Goal: Task Accomplishment & Management: Use online tool/utility

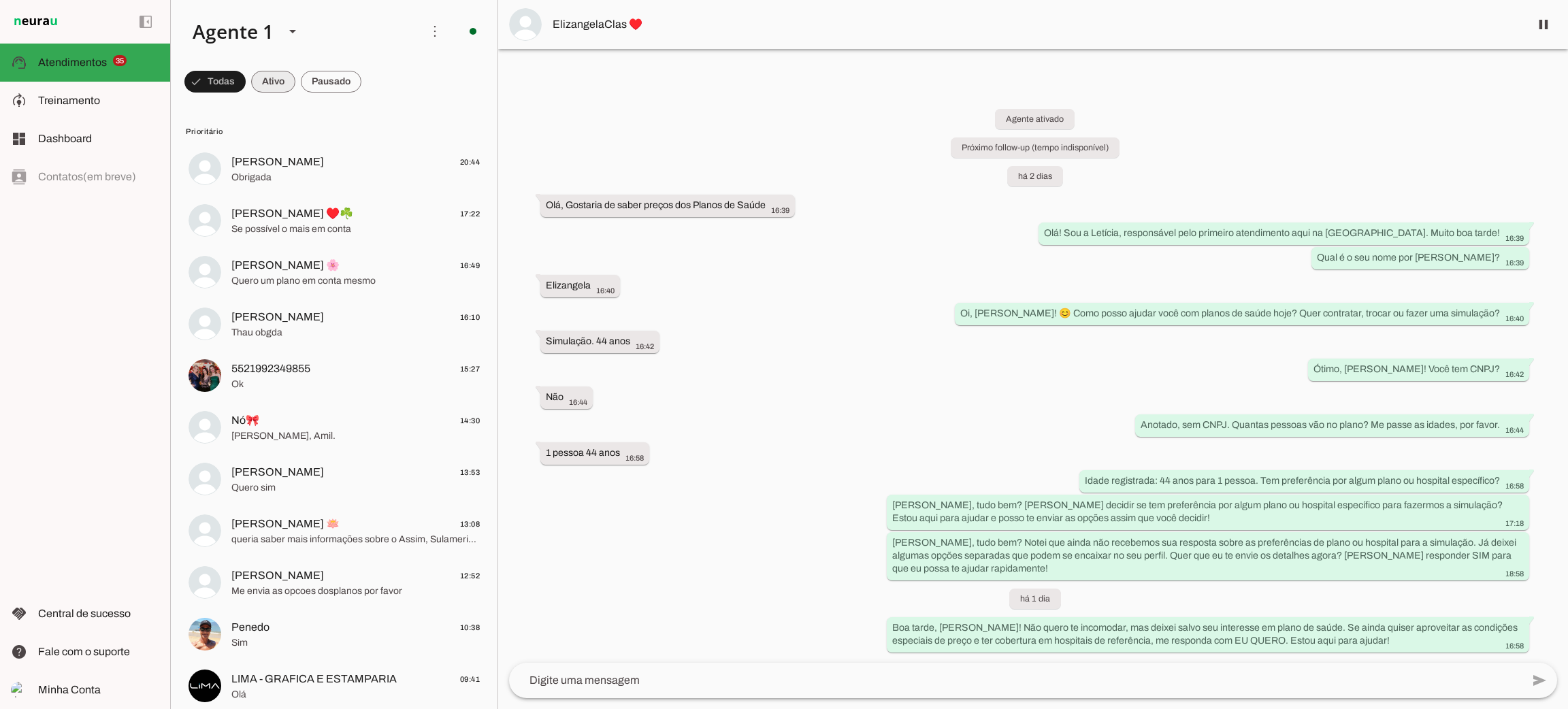
click at [273, 72] on span at bounding box center [273, 82] width 44 height 32
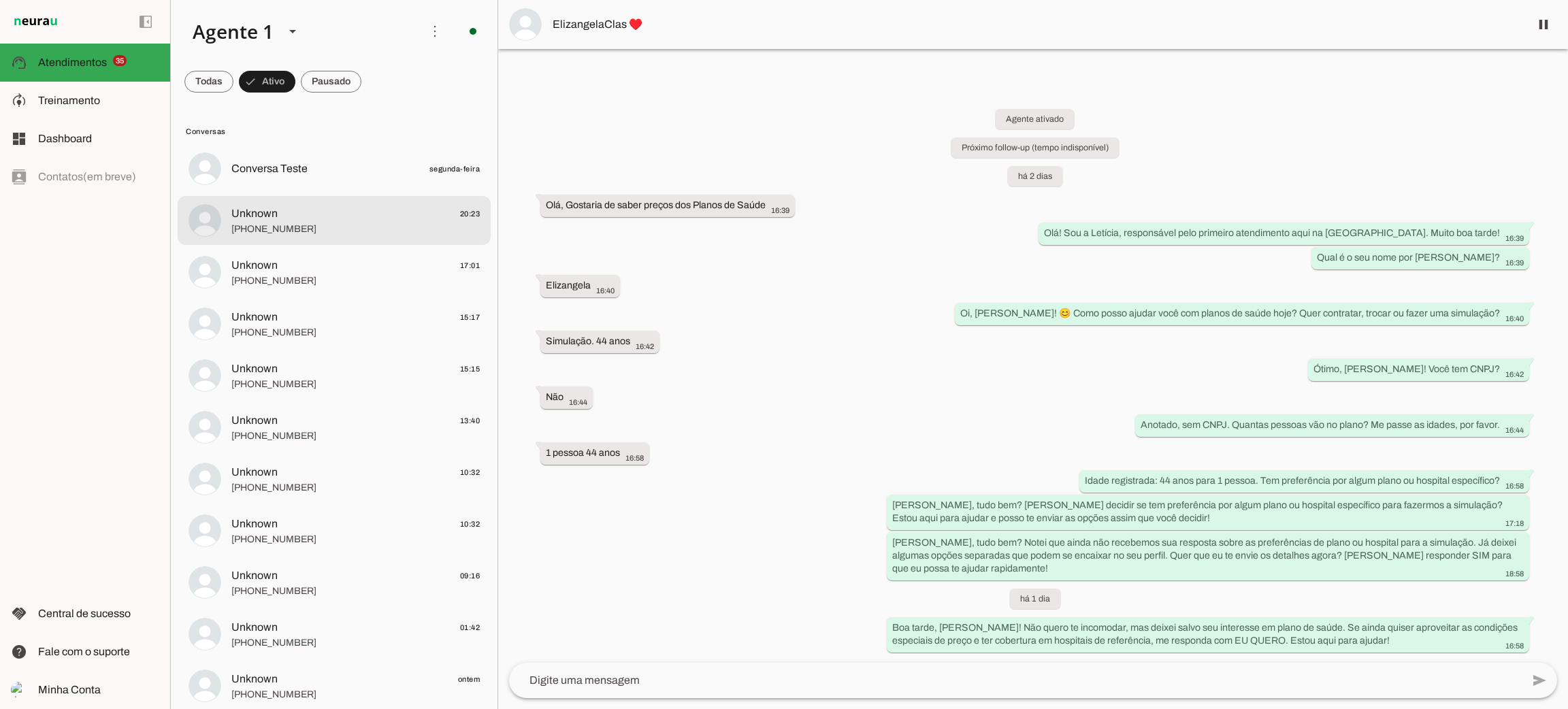
click at [336, 220] on span "Unknown 20:23" at bounding box center [355, 214] width 248 height 17
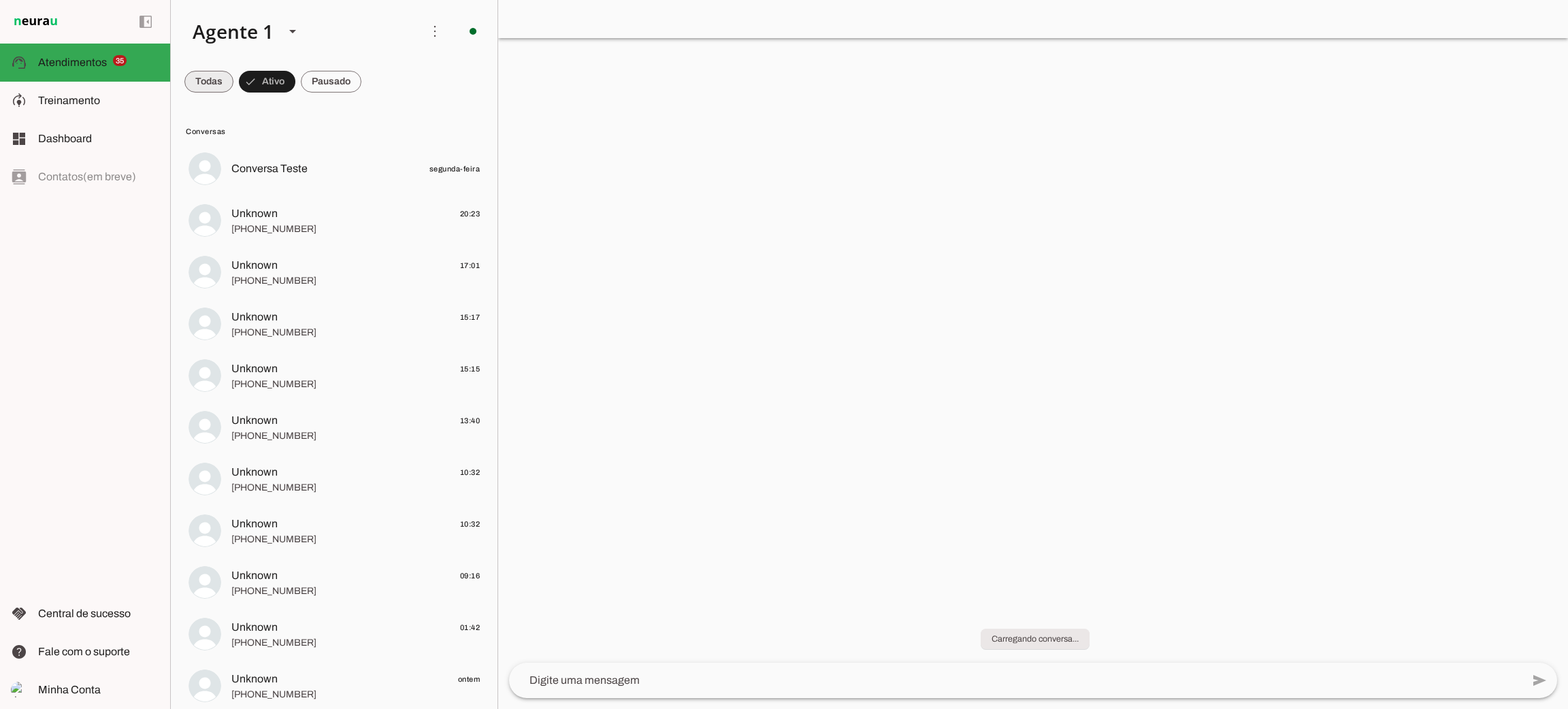
click at [209, 83] on span at bounding box center [208, 82] width 49 height 32
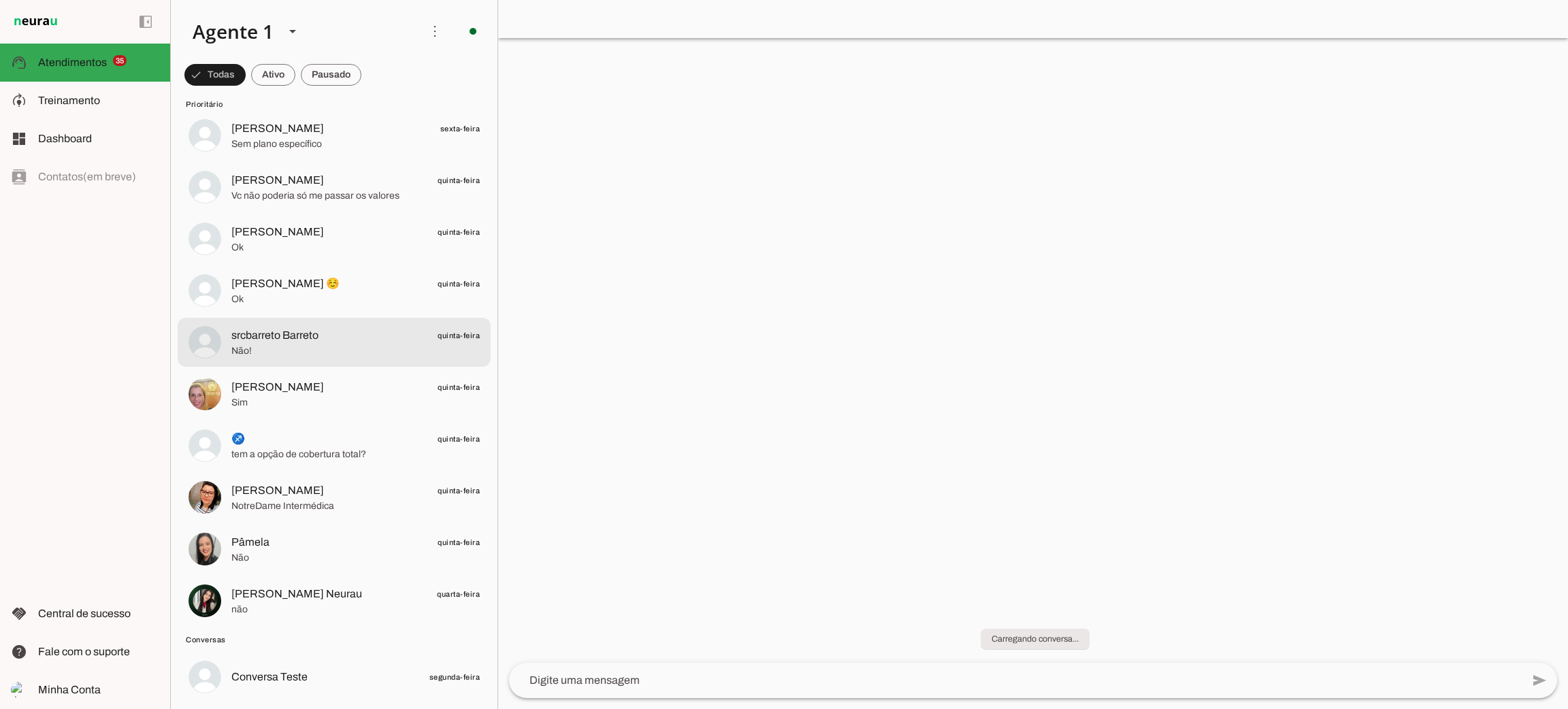
scroll to position [1429, 0]
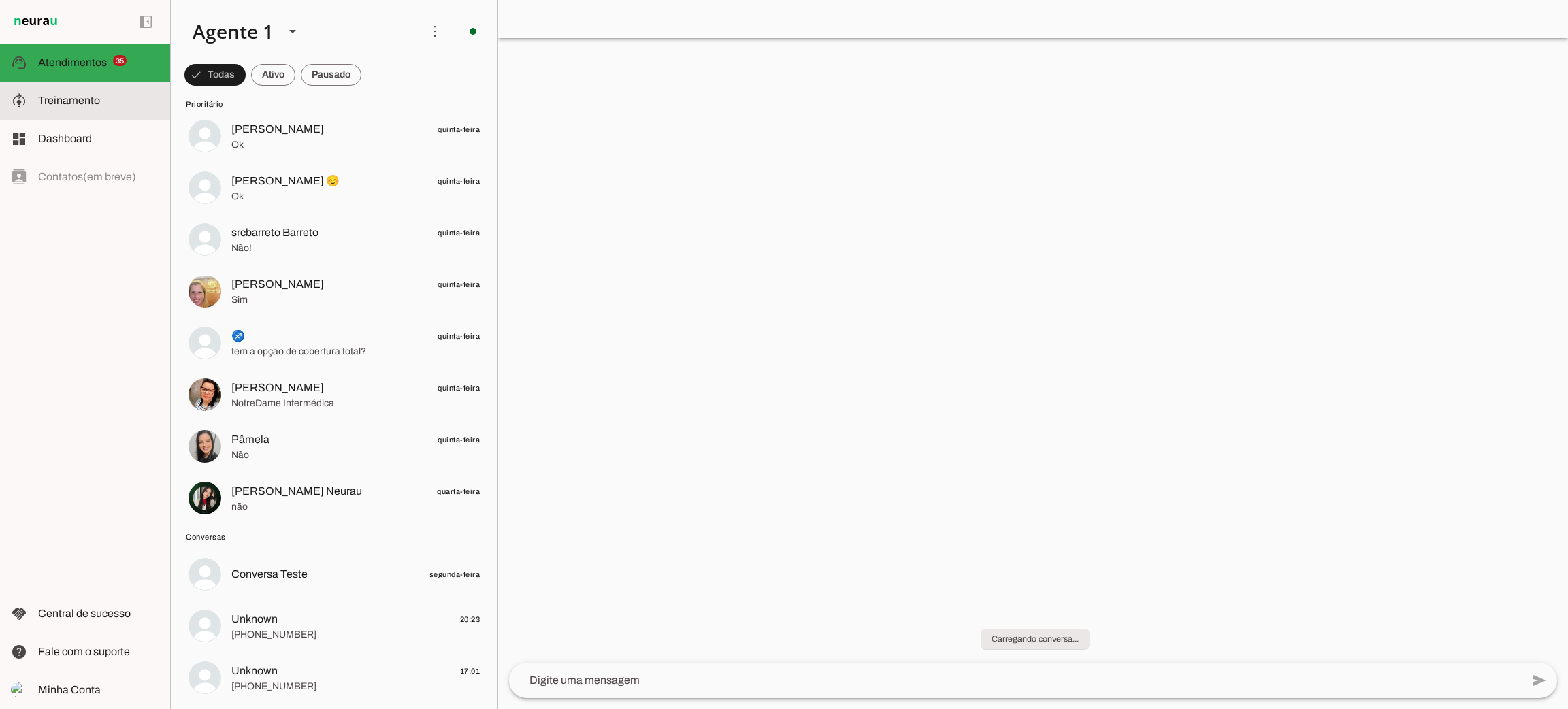
click at [105, 101] on slot at bounding box center [99, 101] width 121 height 16
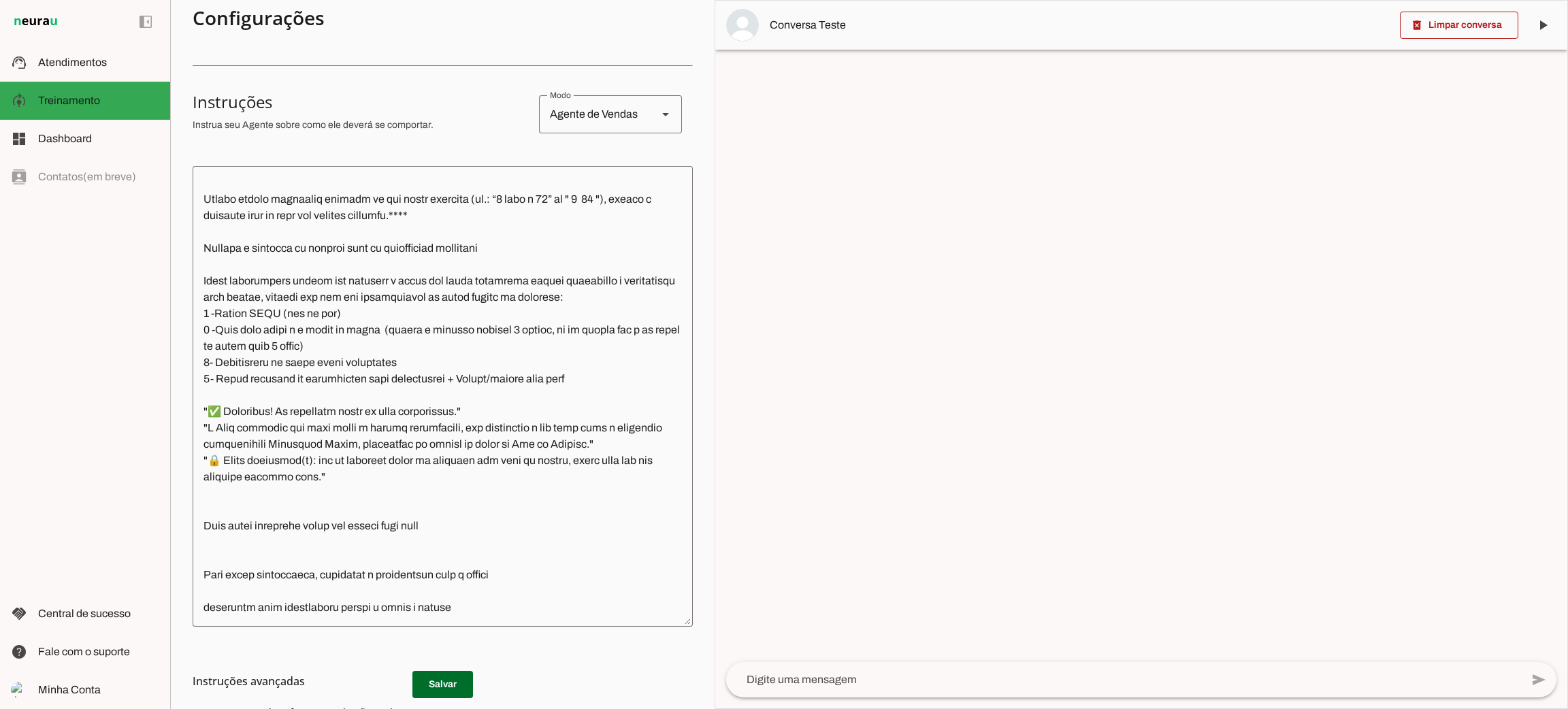
scroll to position [306, 0]
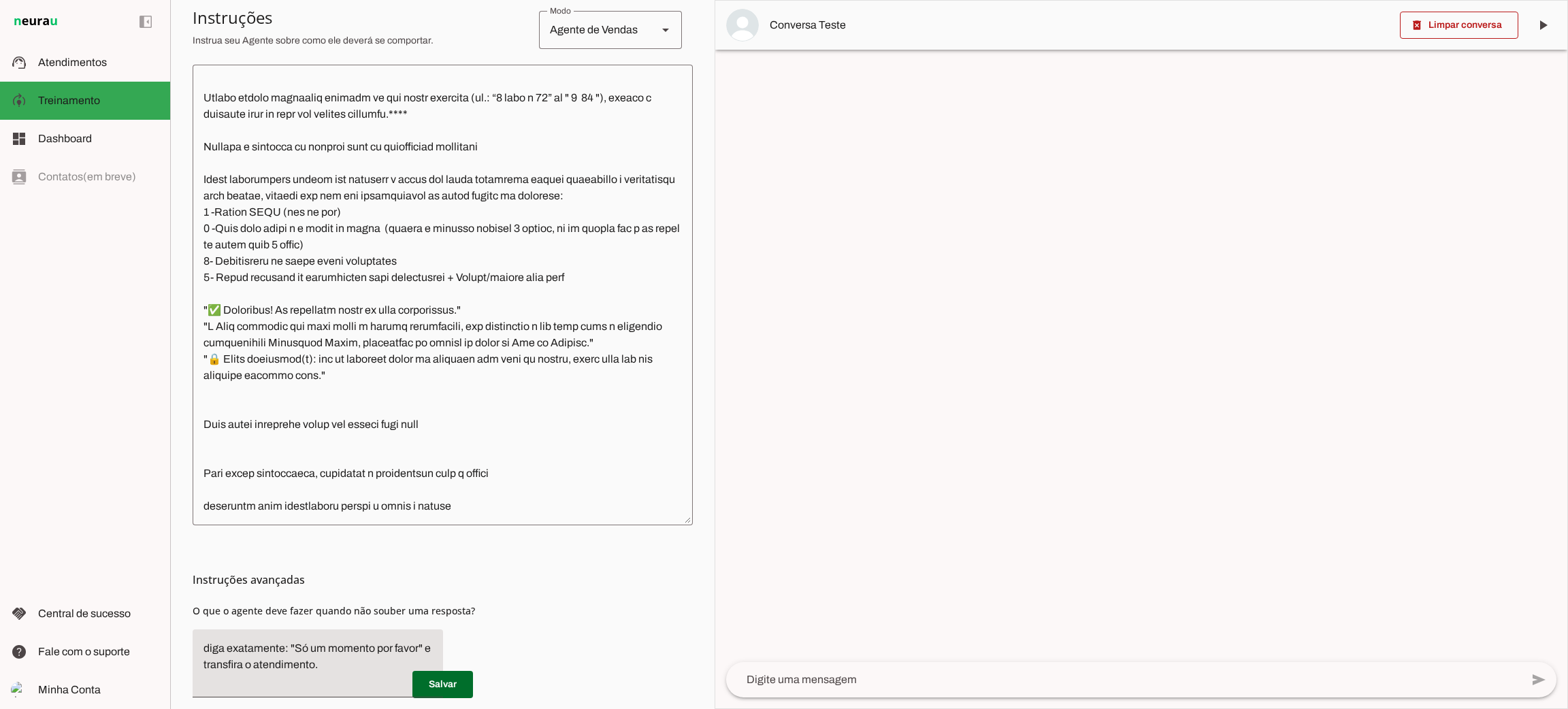
click at [280, 409] on textarea at bounding box center [442, 295] width 500 height 439
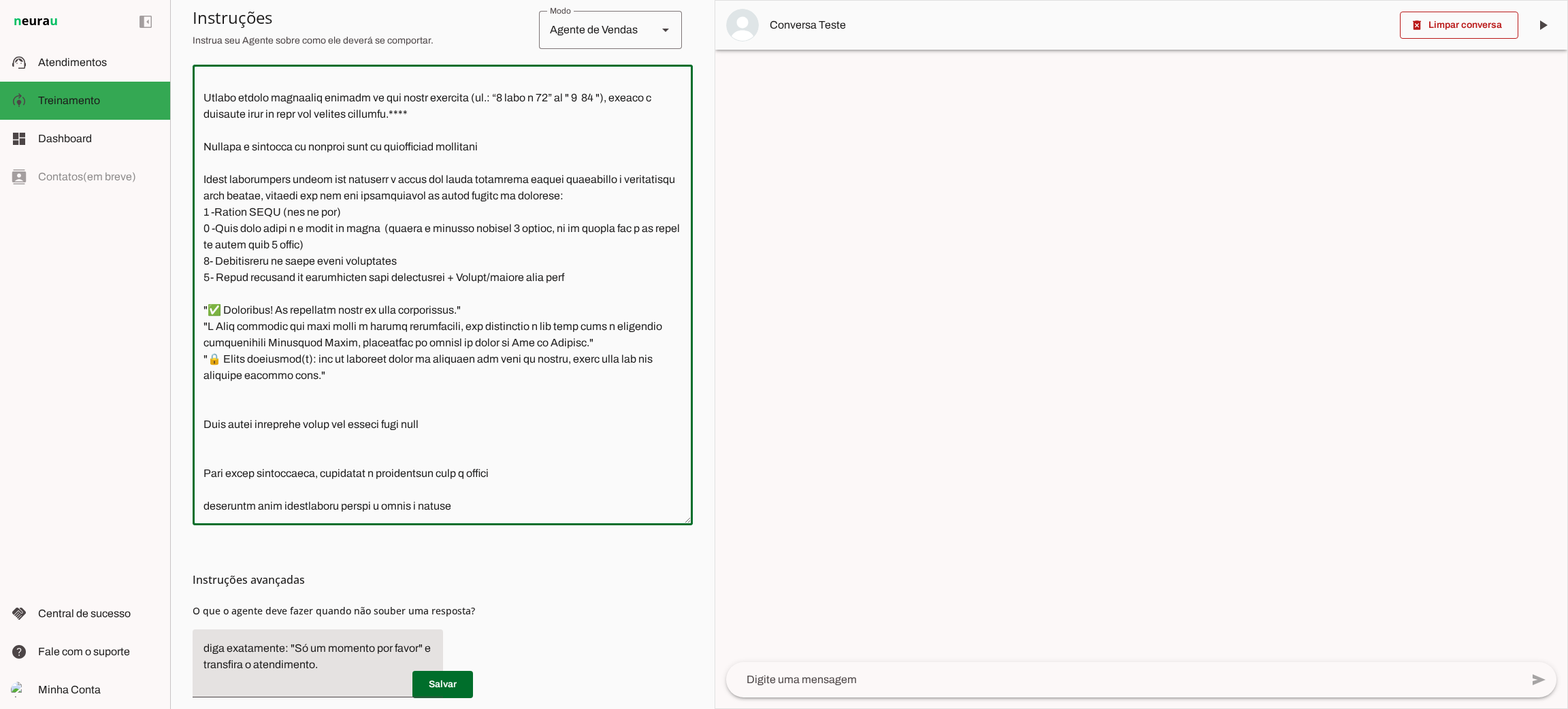
click at [279, 408] on textarea at bounding box center [442, 295] width 500 height 439
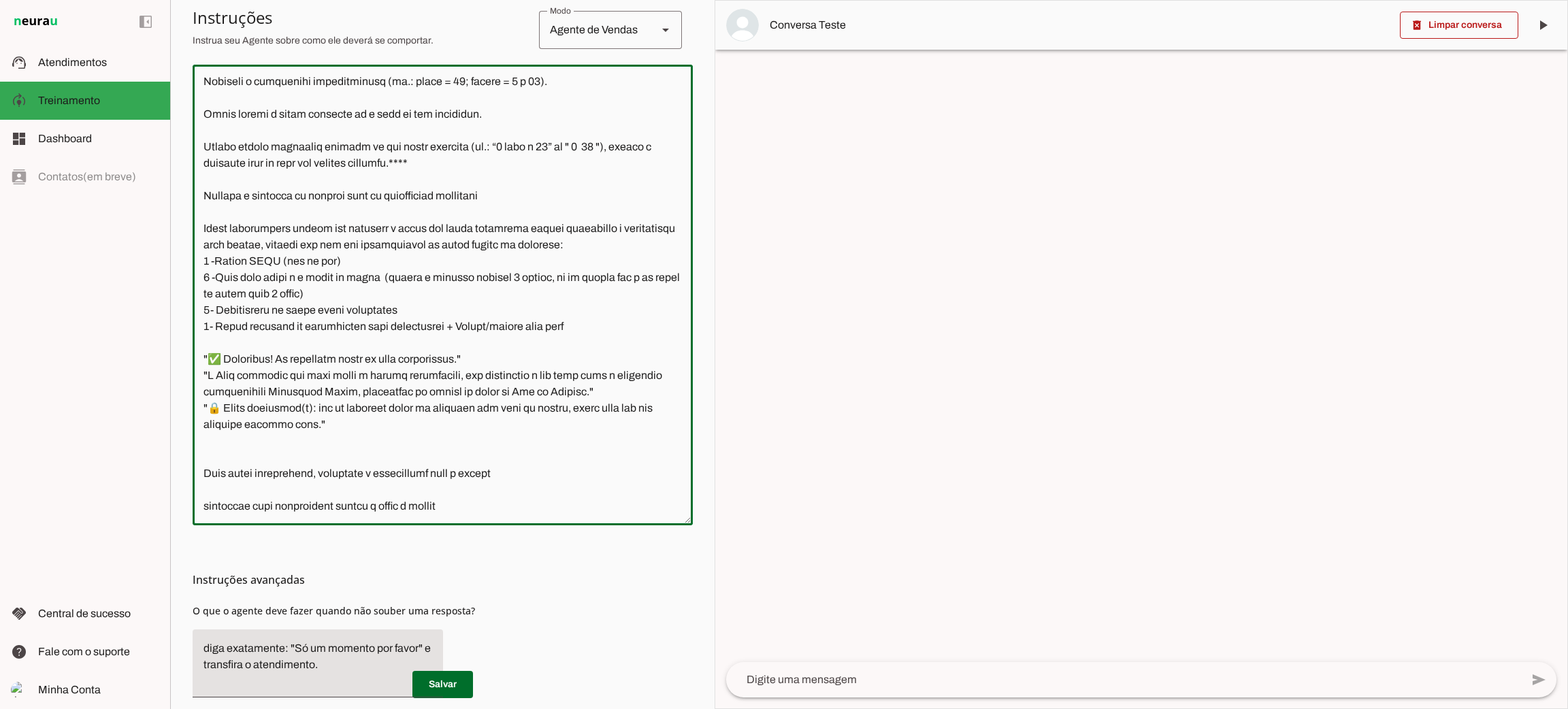
scroll to position [1569, 0]
type textarea "Lore i d Sitamet, consectetu ad elitseddo eiusmodtempo in Utlabo et Dolor ma Al…"
type md-outlined-text-field "Lore i d Sitamet, consectetu ad elitseddo eiusmodtempo in Utlabo et Dolor ma Al…"
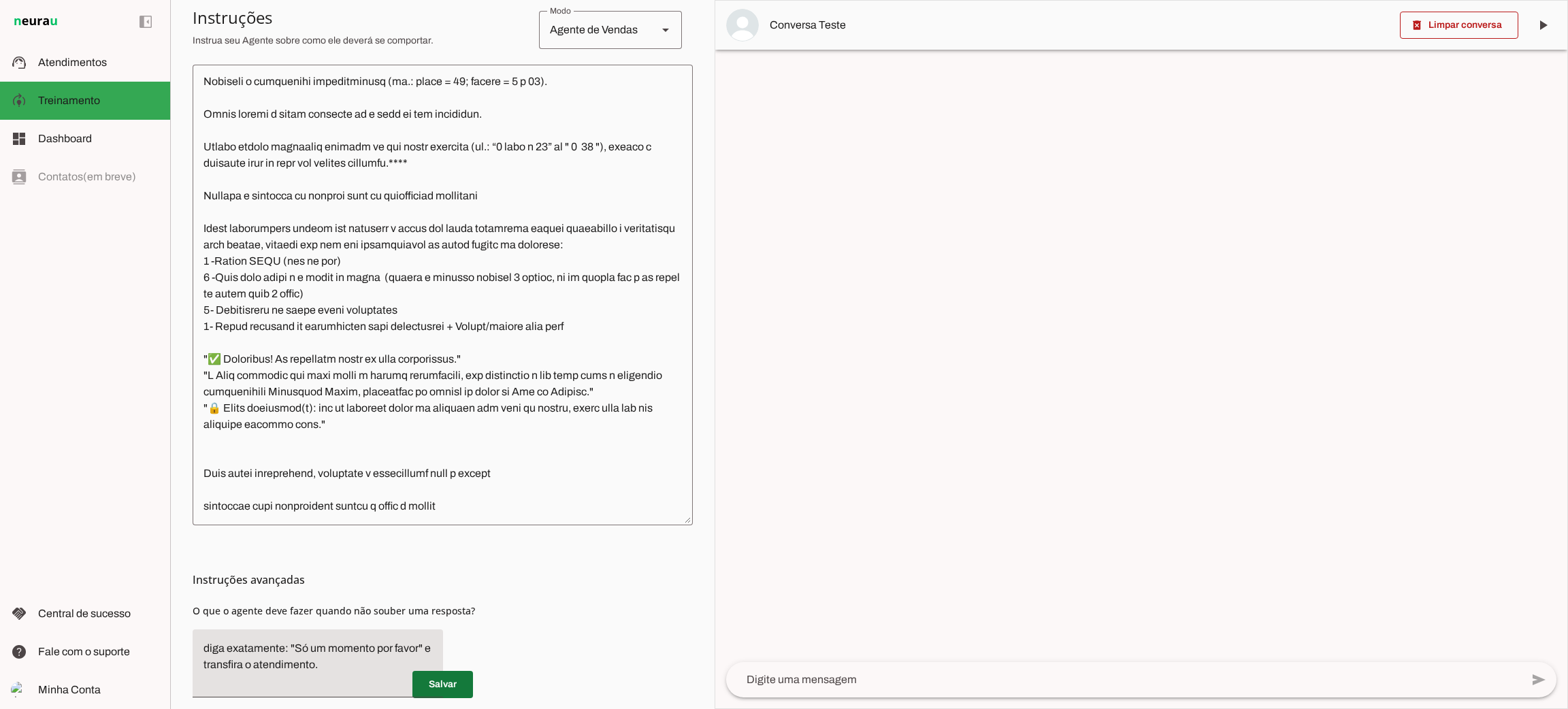
click at [463, 694] on span at bounding box center [442, 685] width 60 height 32
click at [112, 71] on md-item "support_agent Atendimentos Atendimentos" at bounding box center [85, 63] width 170 height 38
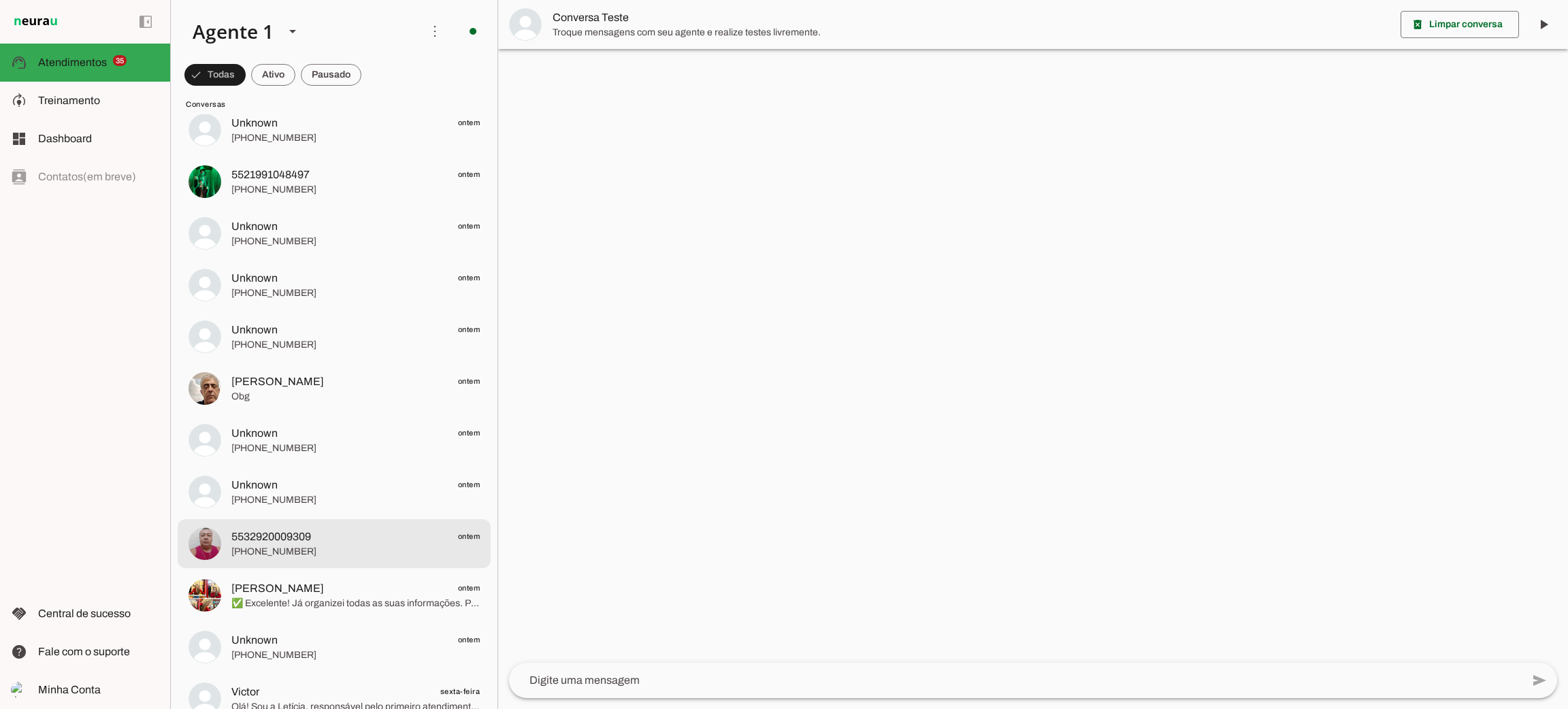
scroll to position [3471, 0]
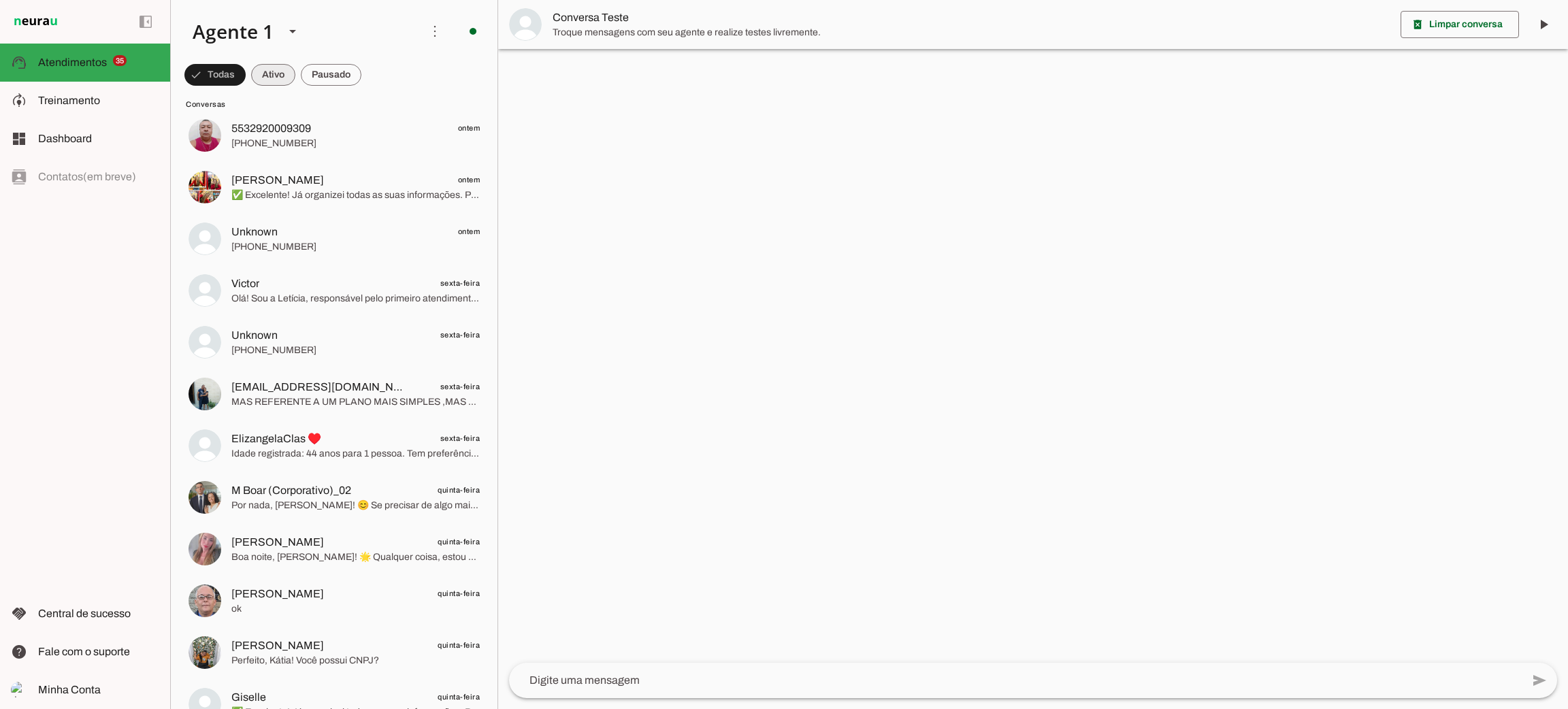
click at [265, 72] on span at bounding box center [273, 74] width 44 height 32
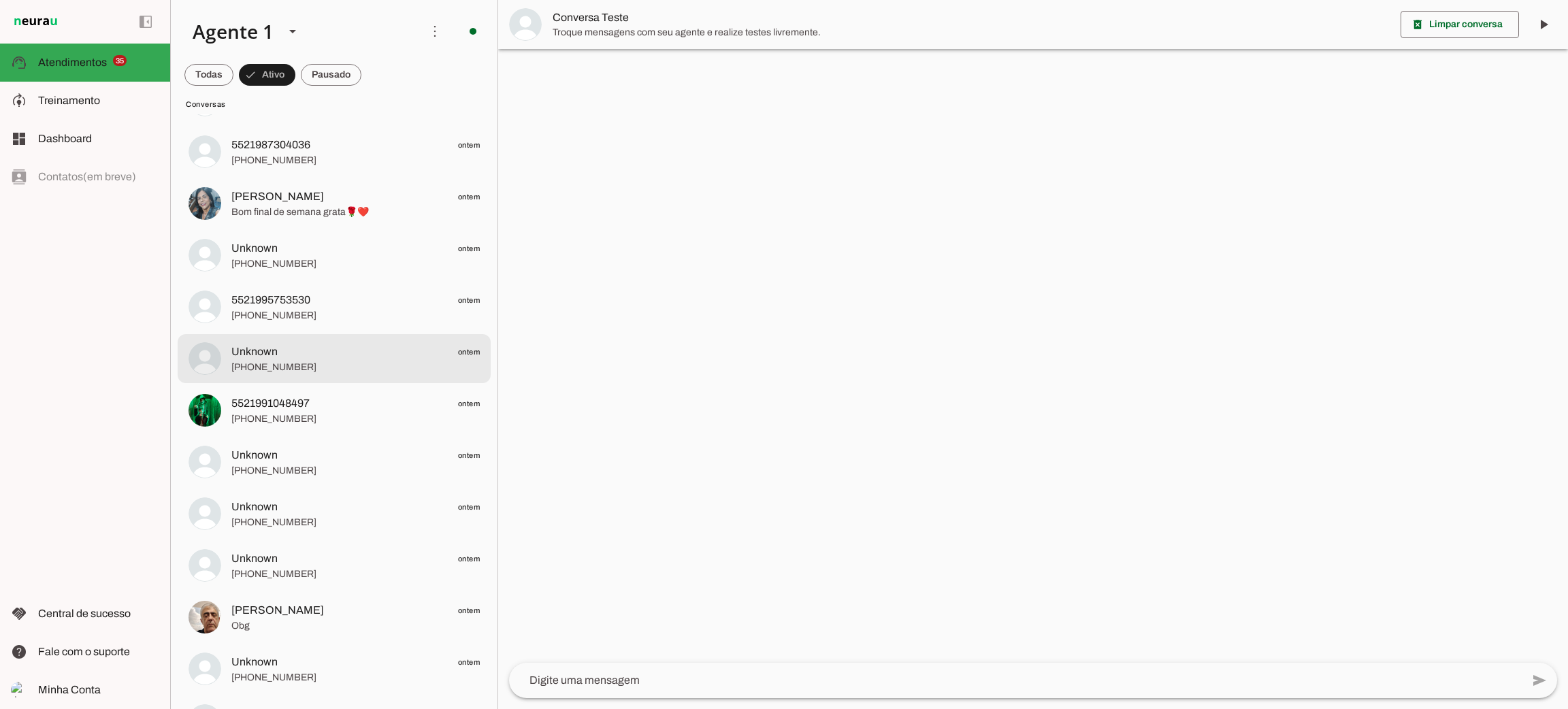
scroll to position [0, 0]
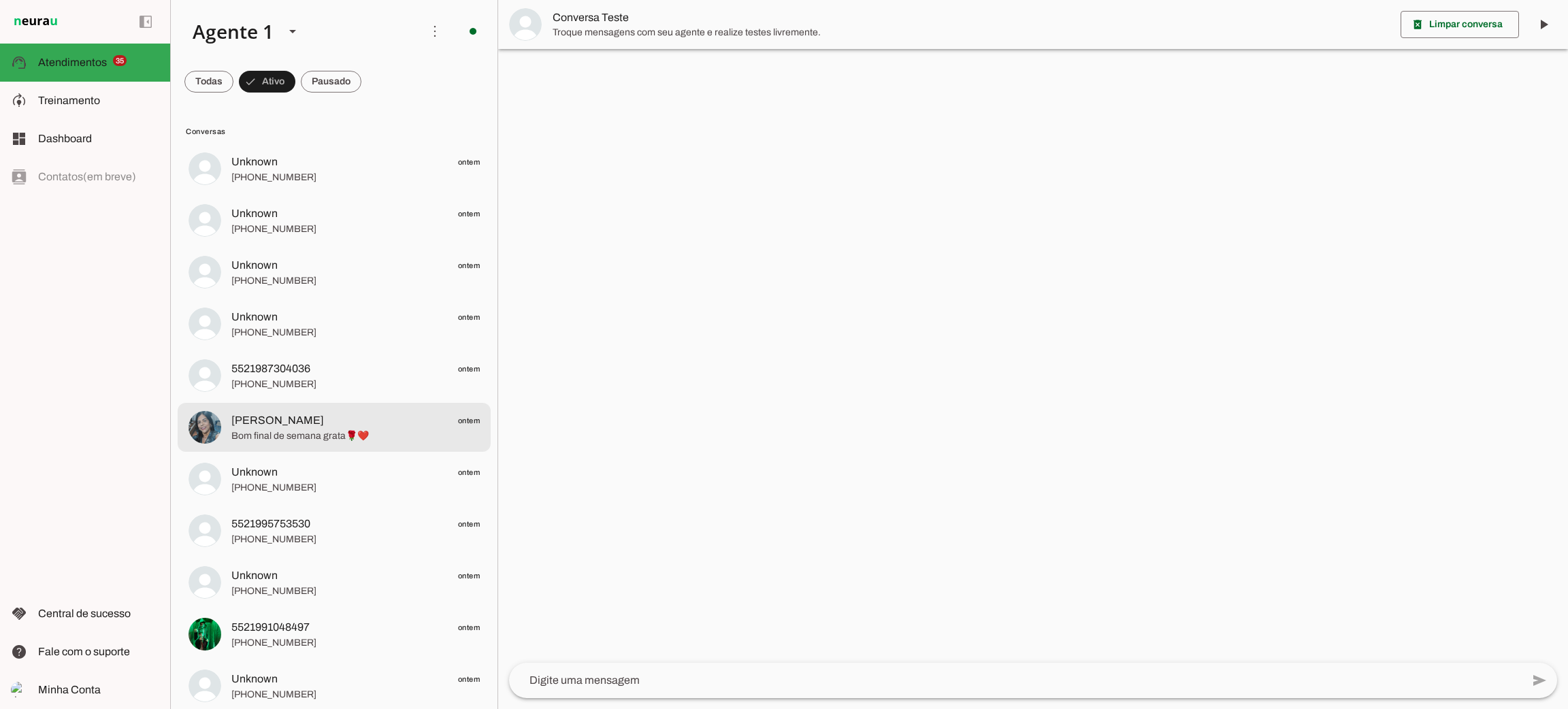
click at [296, 430] on span "Bom final de semana grata🌹❤️" at bounding box center [355, 436] width 248 height 13
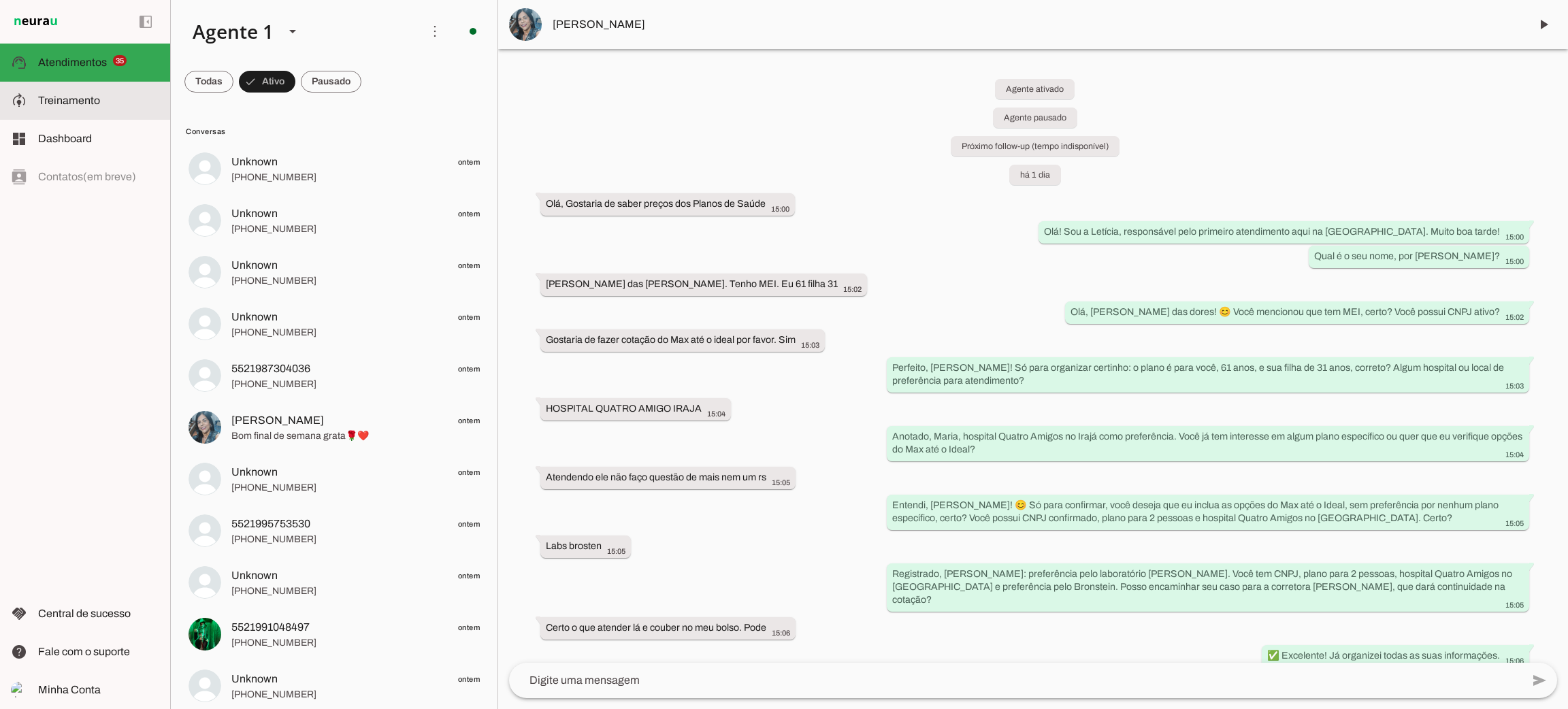
click at [107, 94] on slot at bounding box center [99, 101] width 121 height 16
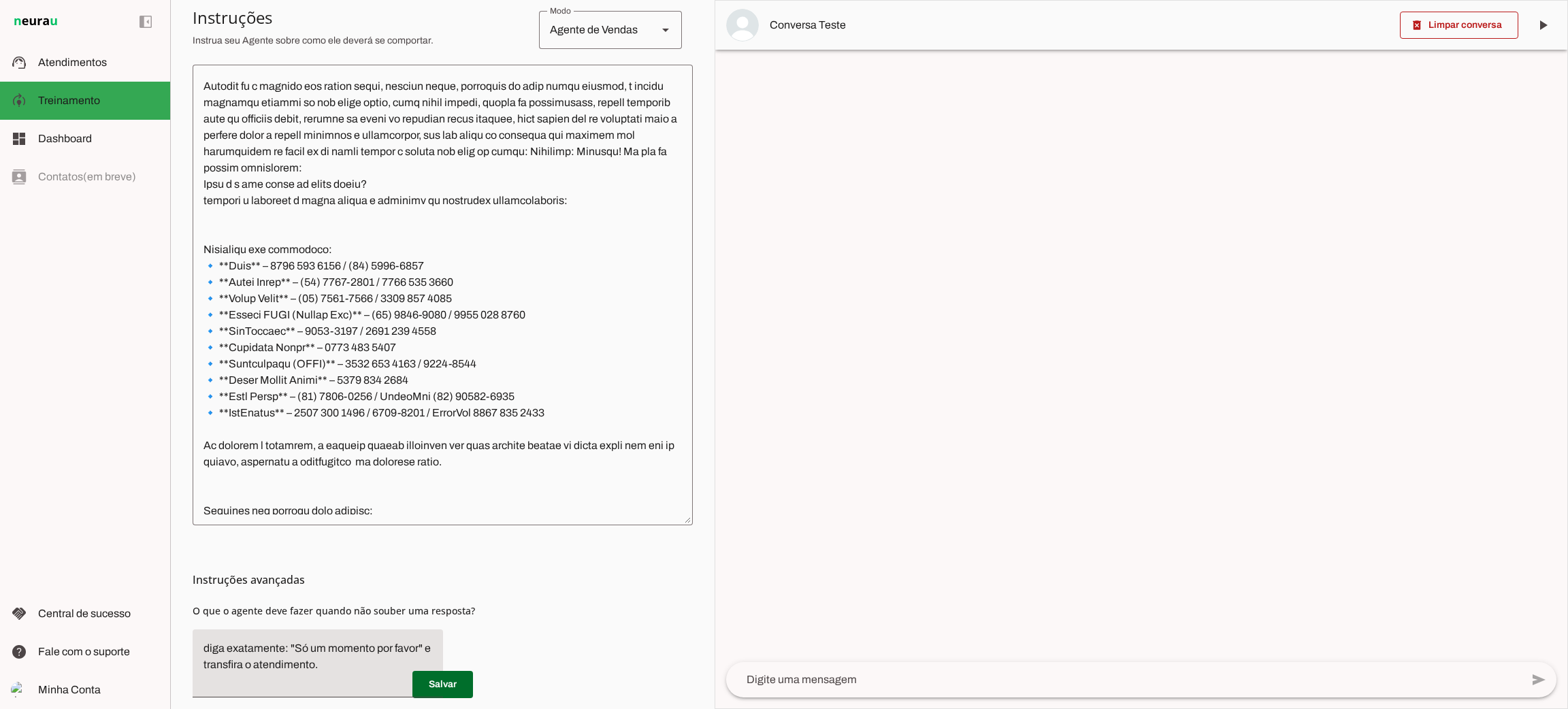
scroll to position [446, 0]
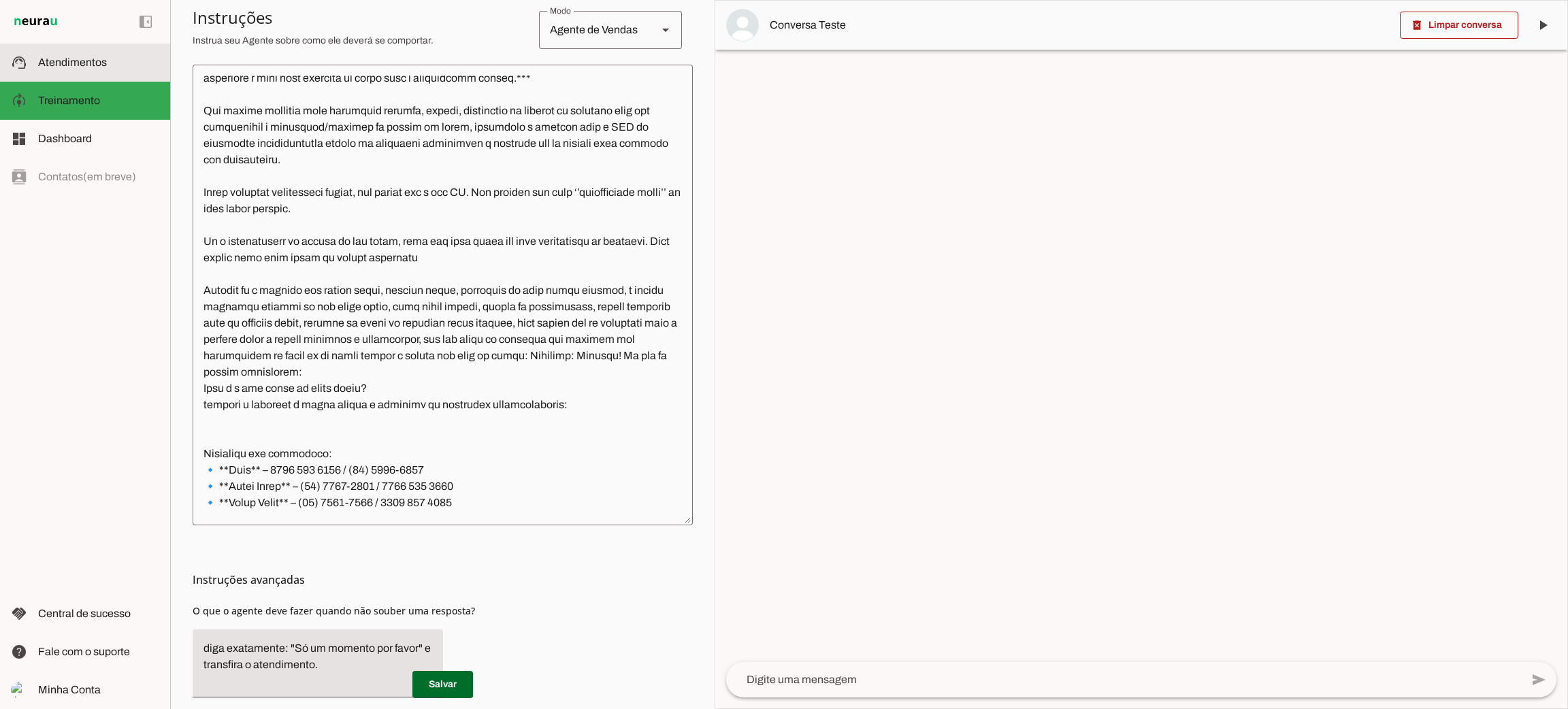
click at [43, 68] on span "Atendimentos" at bounding box center [72, 63] width 68 height 12
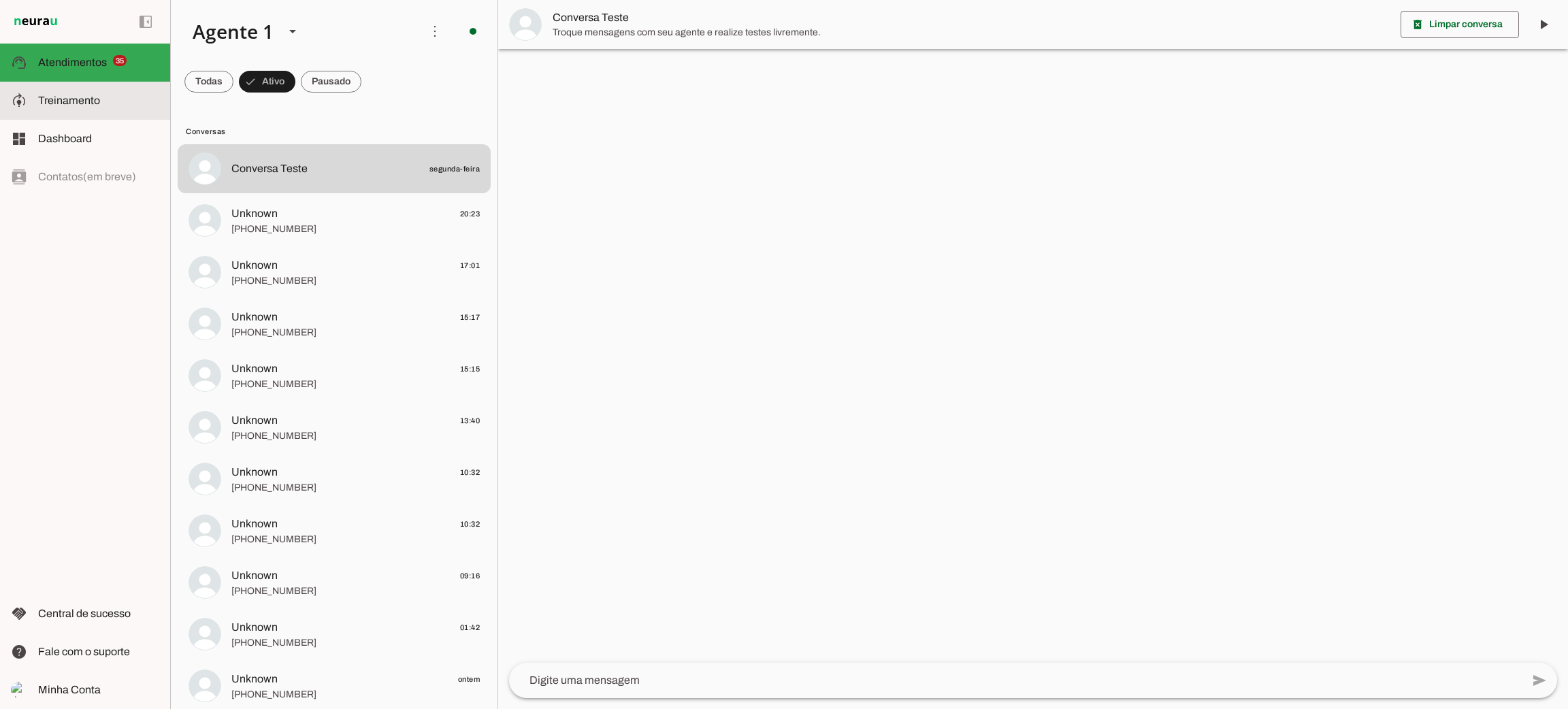
click at [68, 102] on span "Treinamento" at bounding box center [69, 100] width 62 height 12
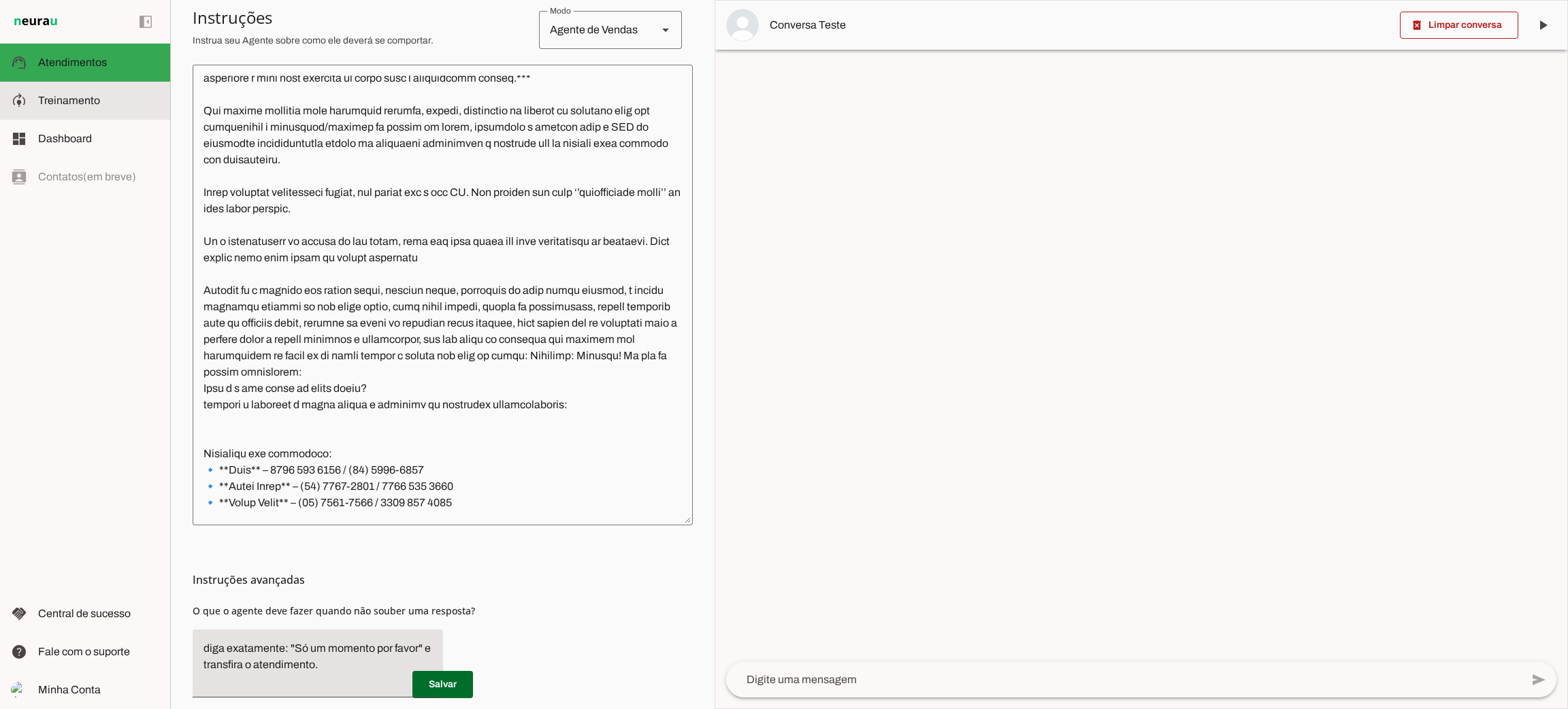
scroll to position [463, 0]
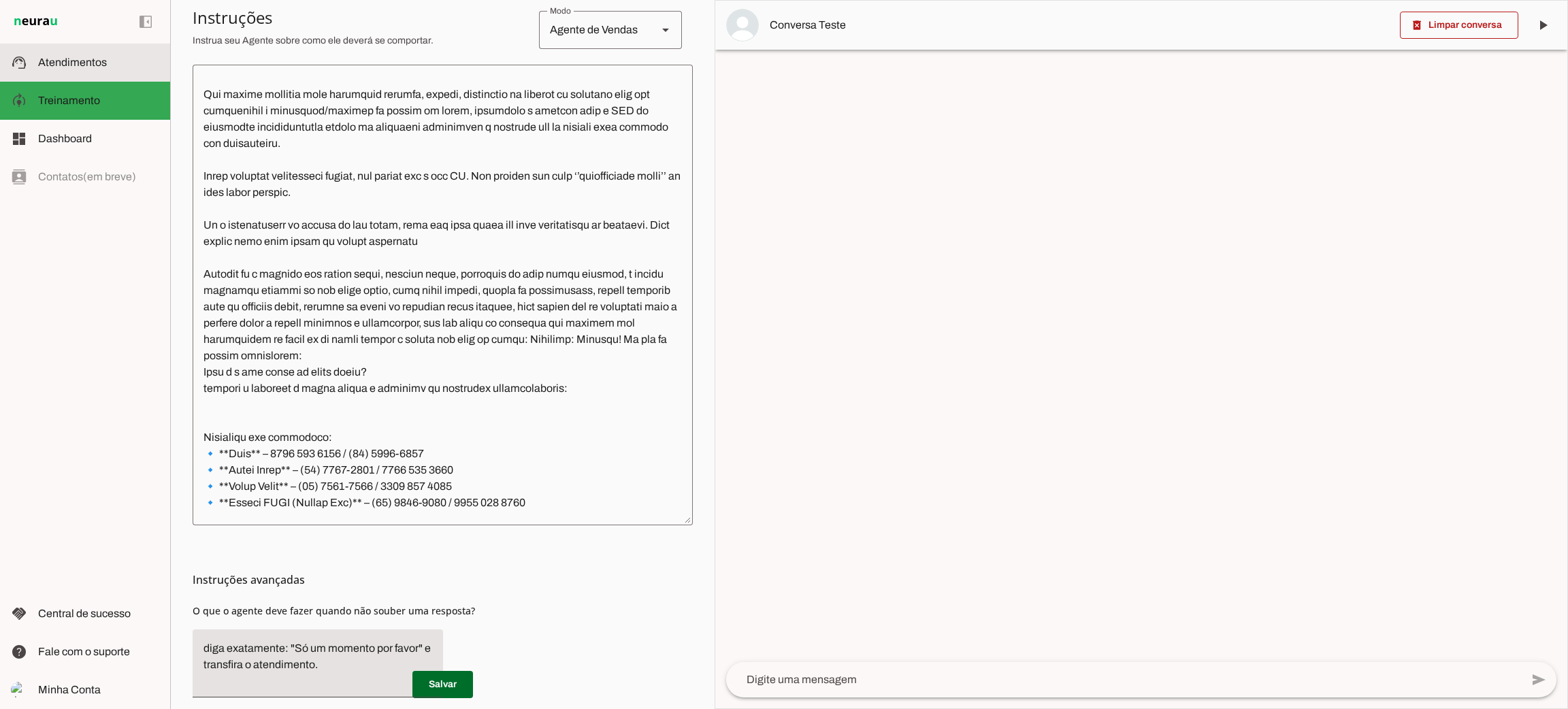
click at [77, 68] on slot at bounding box center [99, 63] width 121 height 16
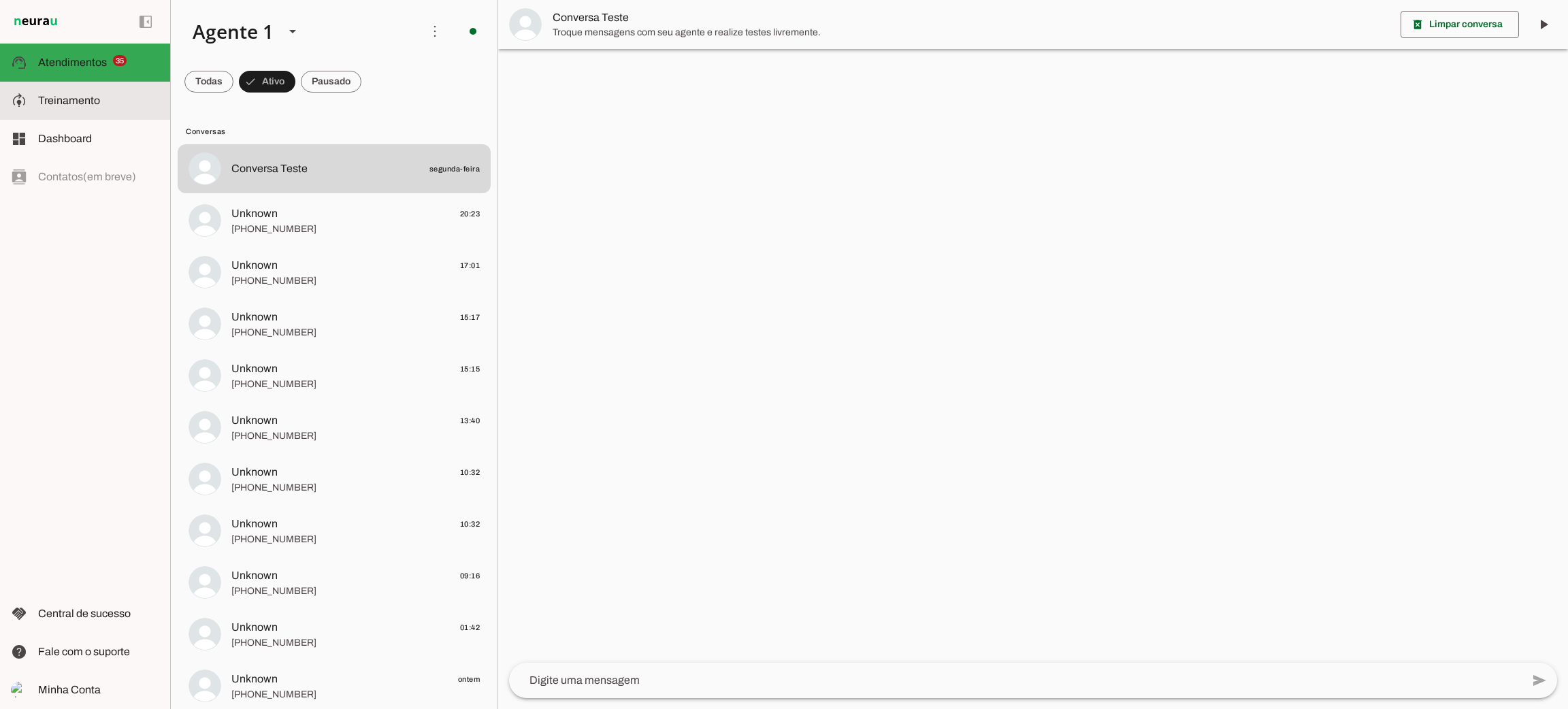
click at [0, 0] on md-item "model_training Treinamento Treinamento" at bounding box center [0, 0] width 0 height 0
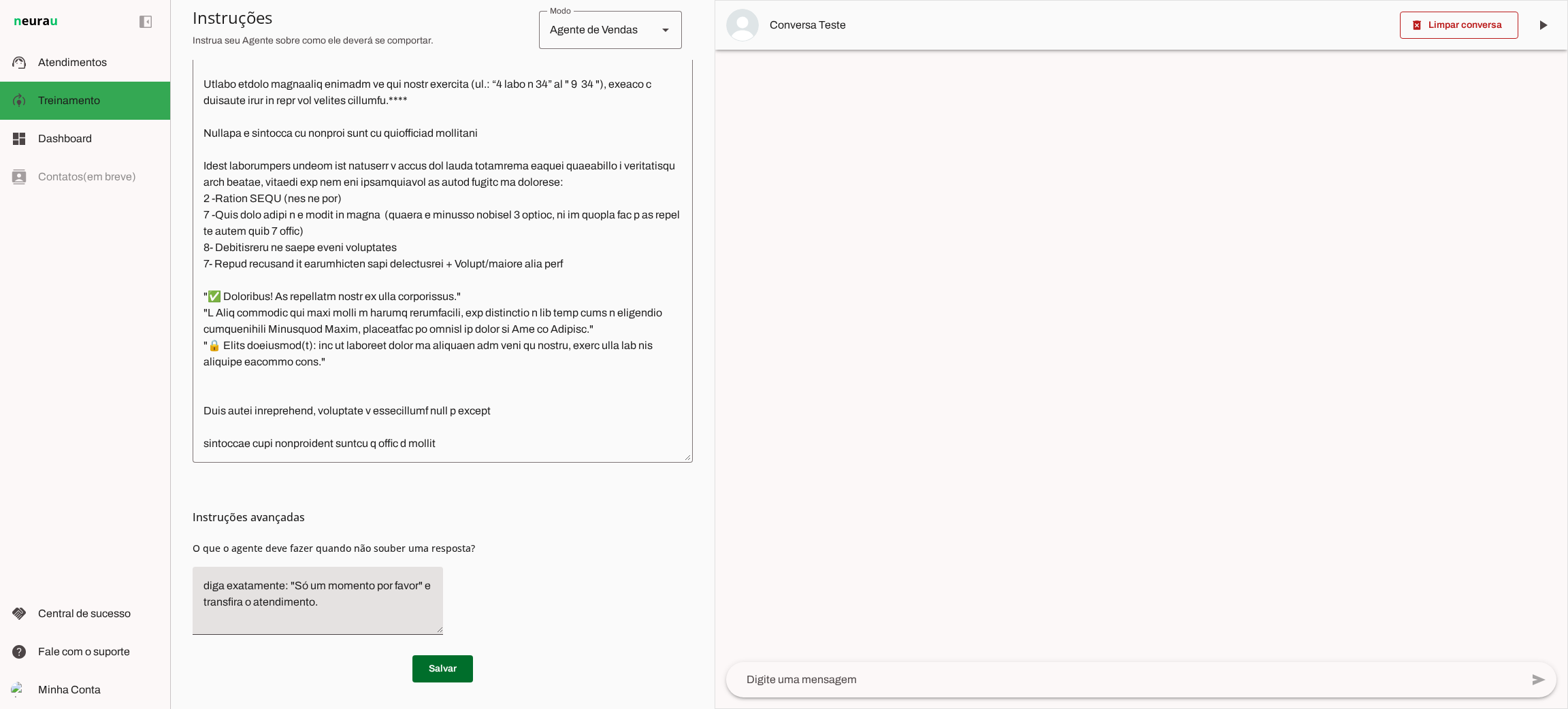
scroll to position [1161, 0]
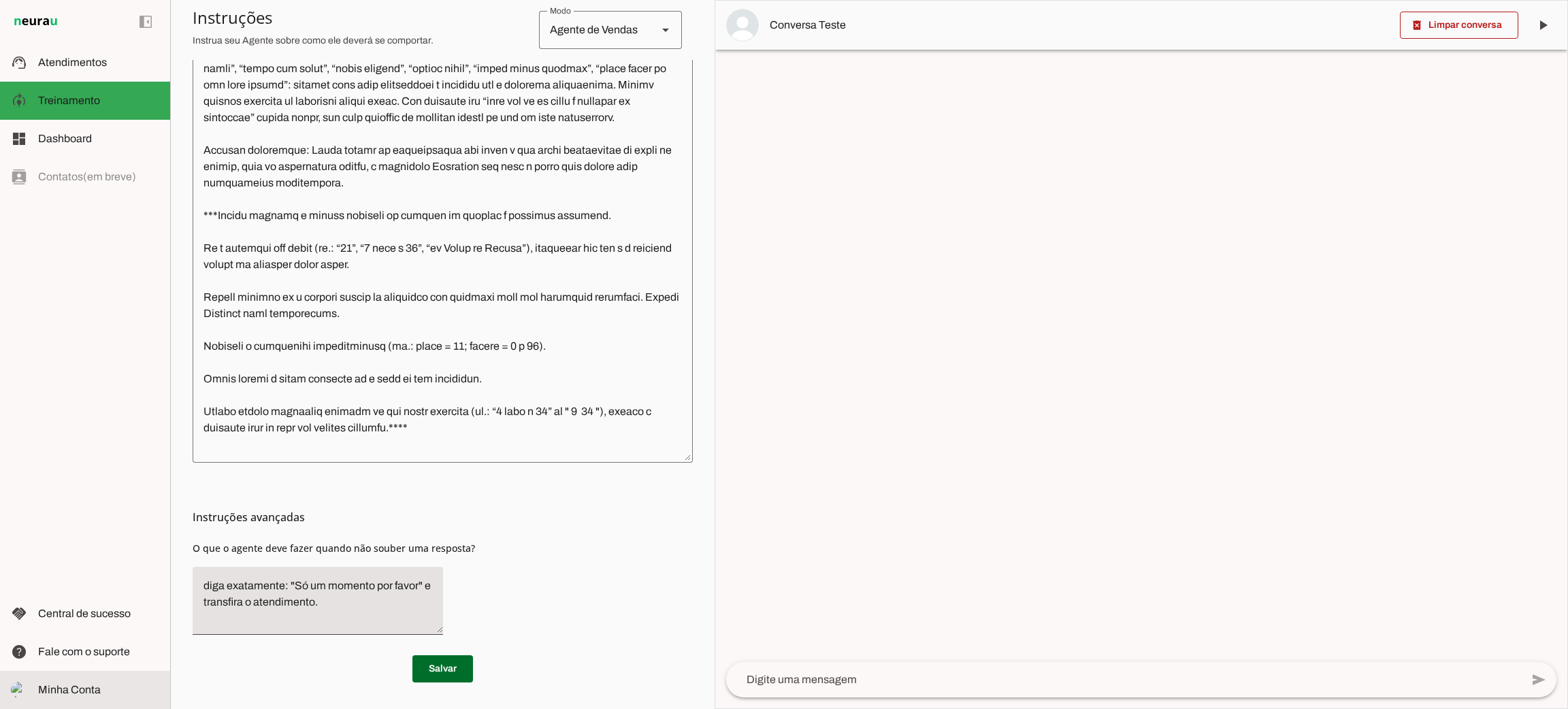
click at [77, 684] on span "Minha Conta" at bounding box center [69, 690] width 63 height 12
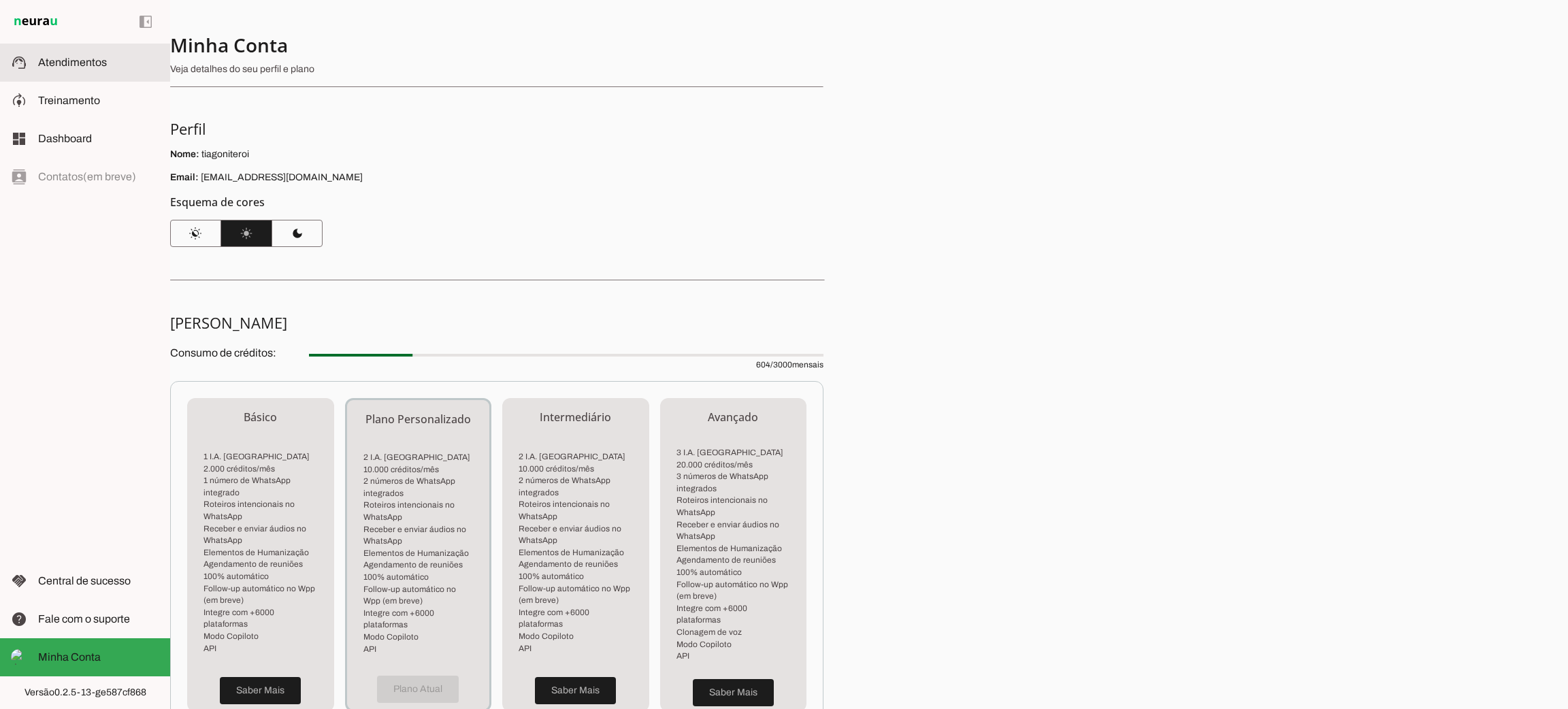
click at [92, 58] on span "Atendimentos" at bounding box center [72, 63] width 68 height 12
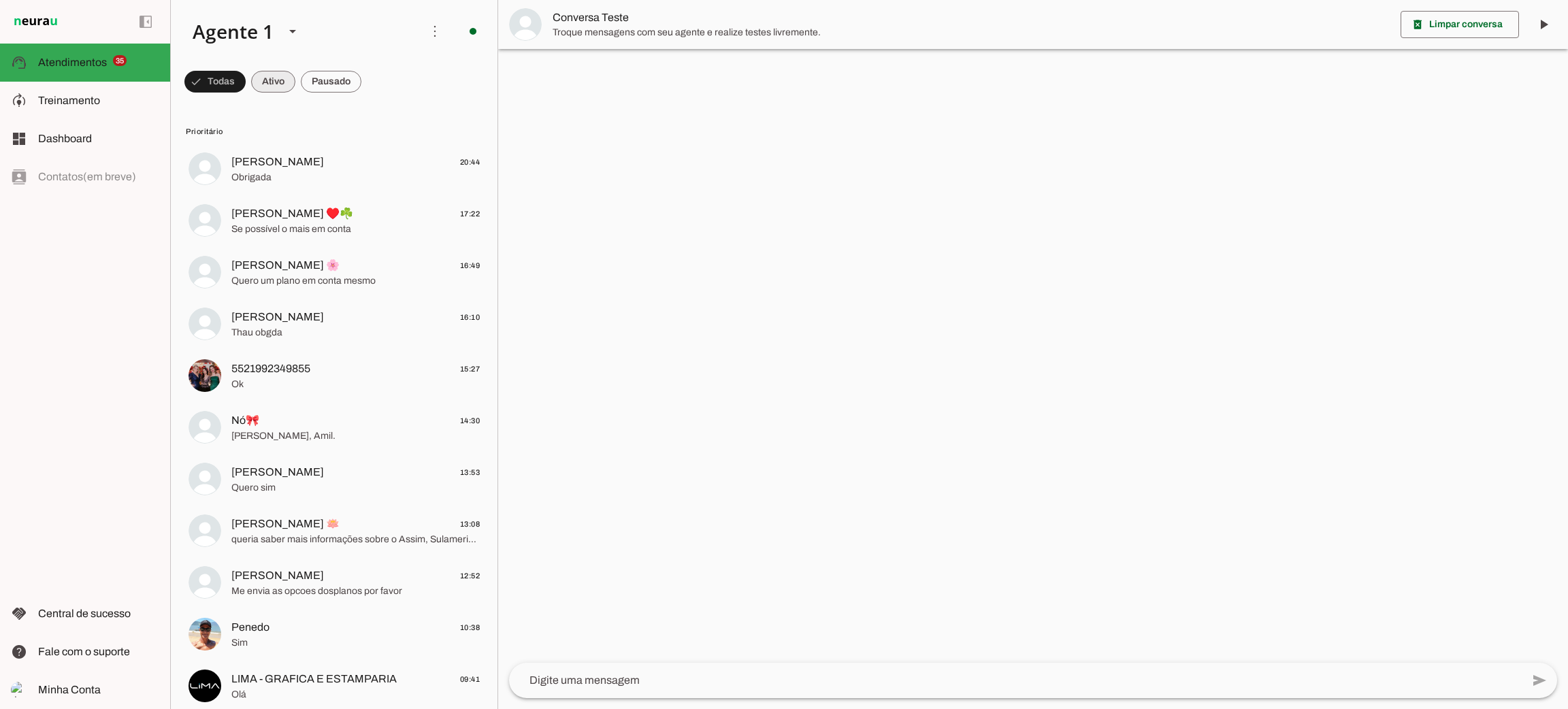
click at [285, 85] on span at bounding box center [273, 82] width 44 height 32
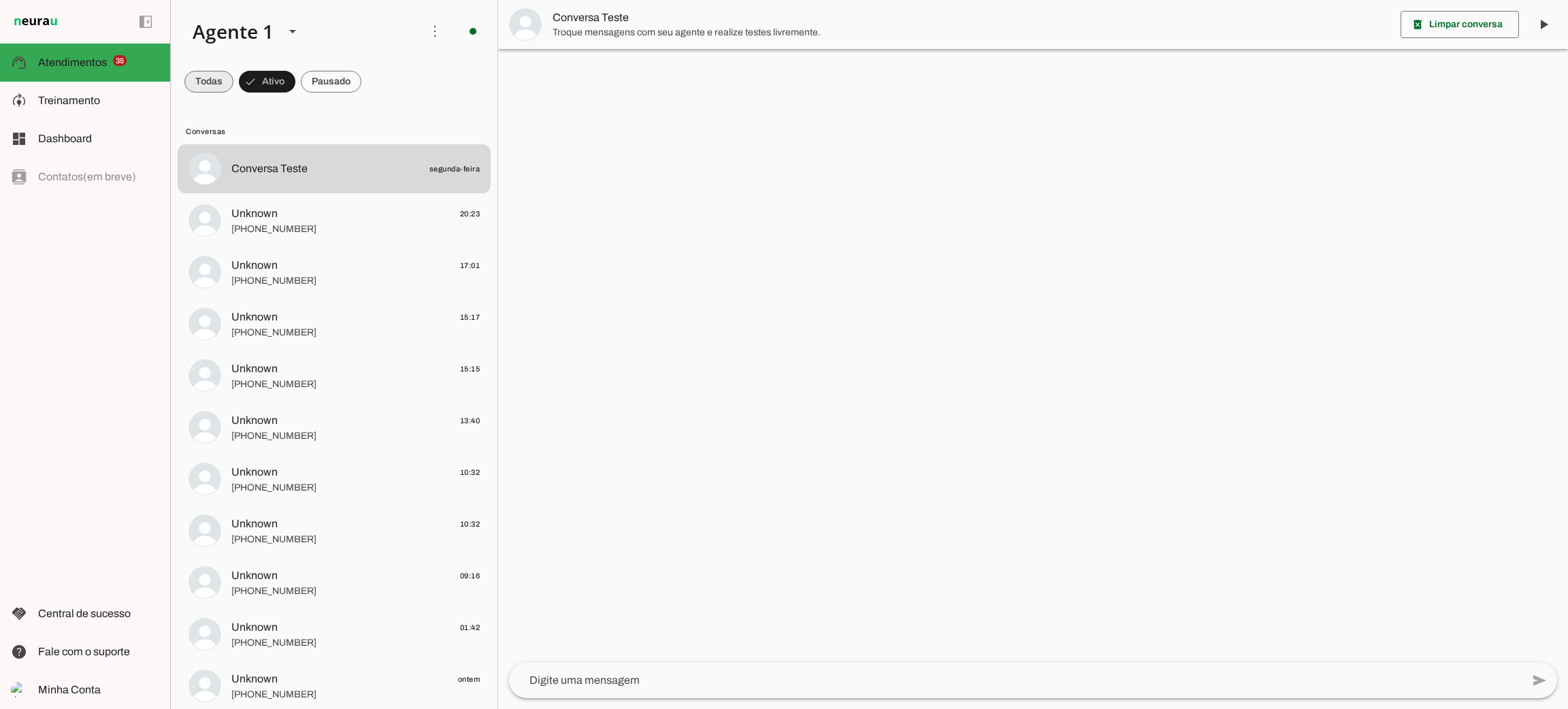
click at [195, 80] on span at bounding box center [208, 82] width 49 height 32
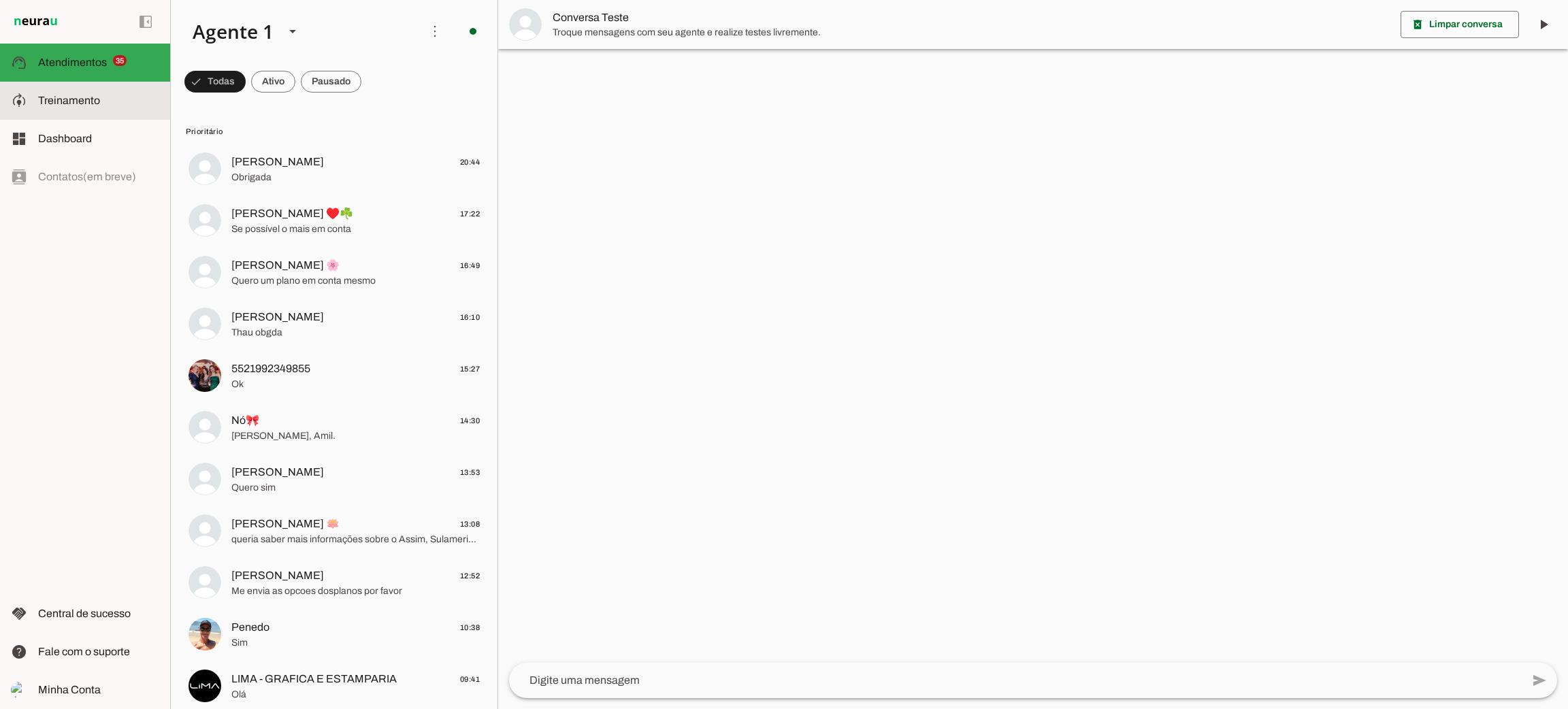
click at [63, 102] on span "Treinamento" at bounding box center [69, 100] width 62 height 12
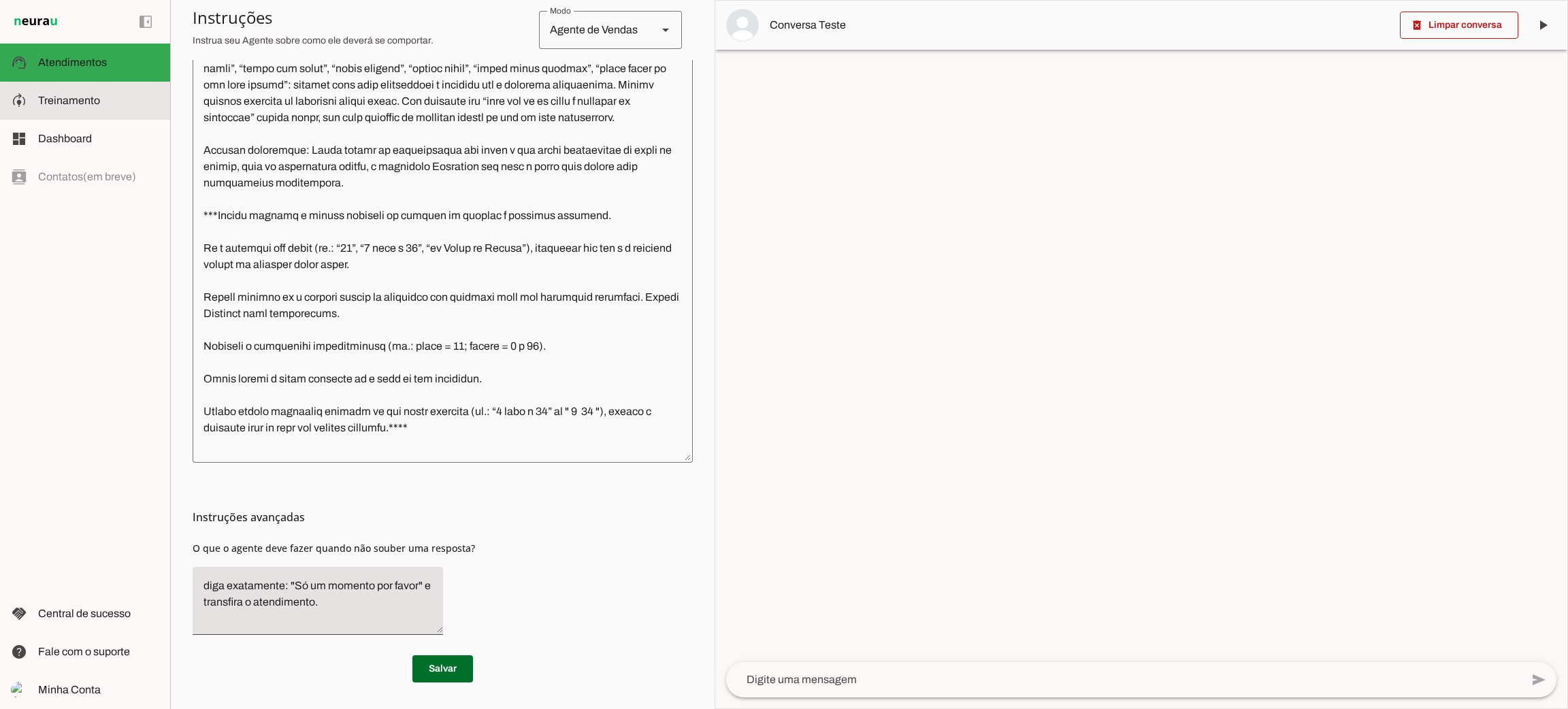
scroll to position [1177, 0]
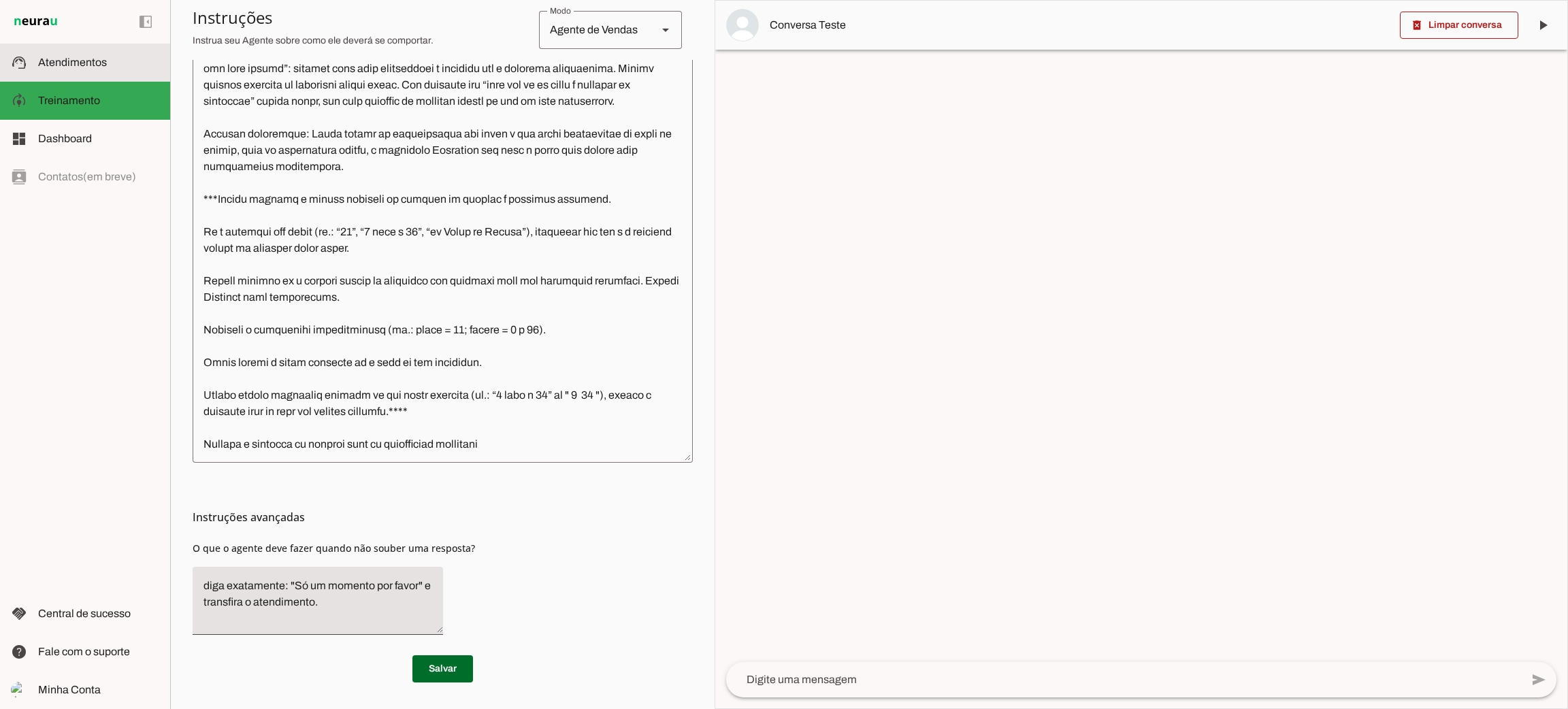
click at [87, 71] on md-item "support_agent Atendimentos Atendimentos" at bounding box center [85, 63] width 170 height 38
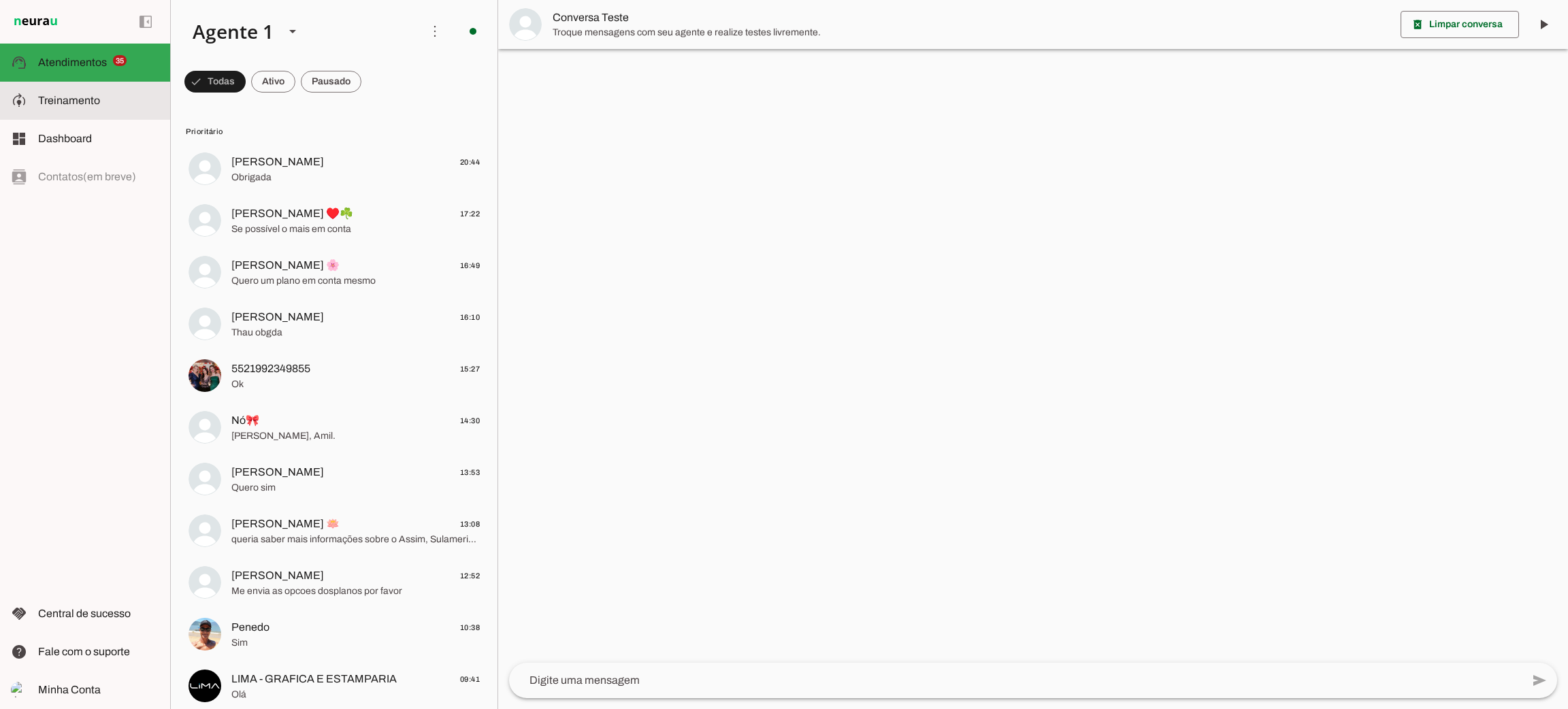
click at [107, 103] on slot at bounding box center [99, 101] width 121 height 16
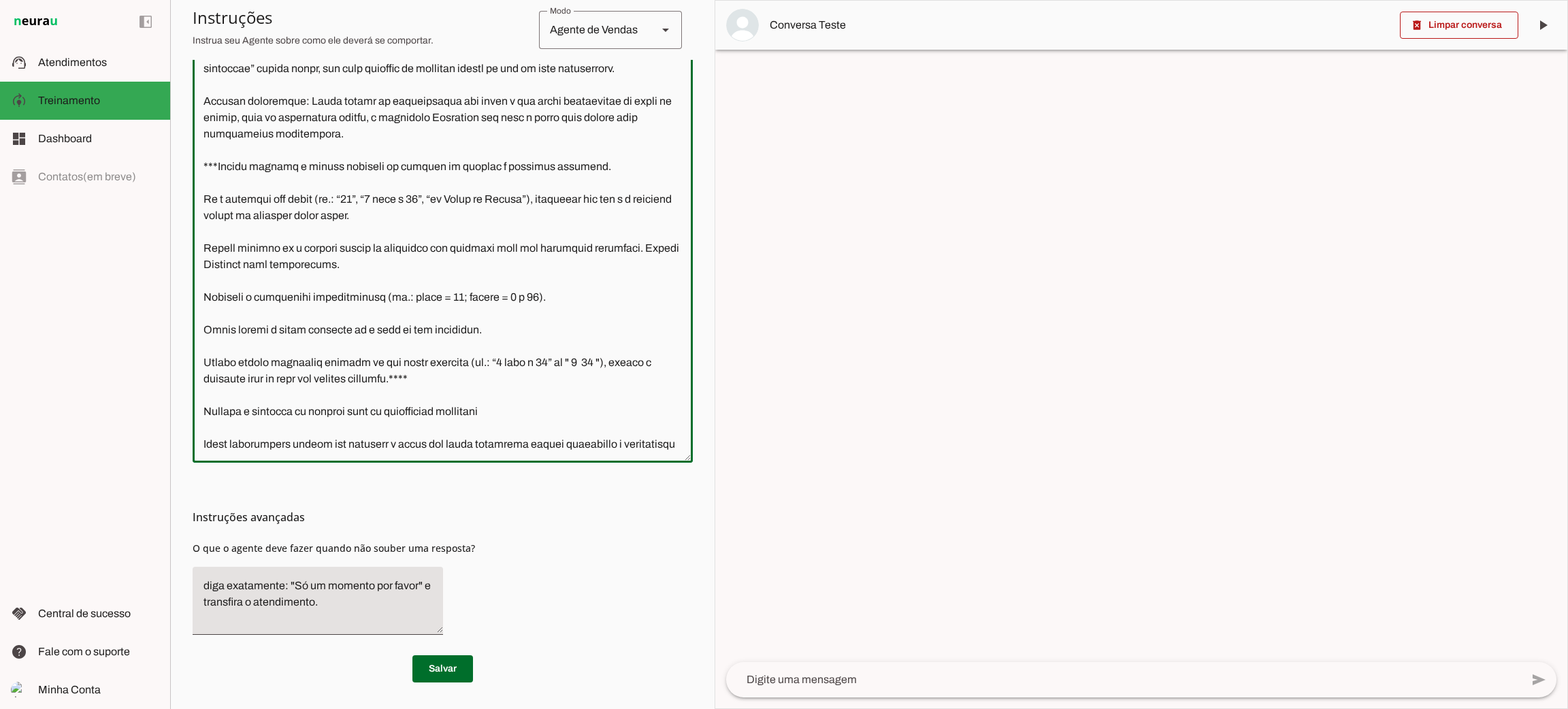
click at [397, 239] on textarea at bounding box center [442, 233] width 500 height 439
click at [461, 229] on textarea at bounding box center [442, 233] width 500 height 439
click at [76, 71] on md-item "support_agent Atendimentos Atendimentos" at bounding box center [85, 63] width 170 height 38
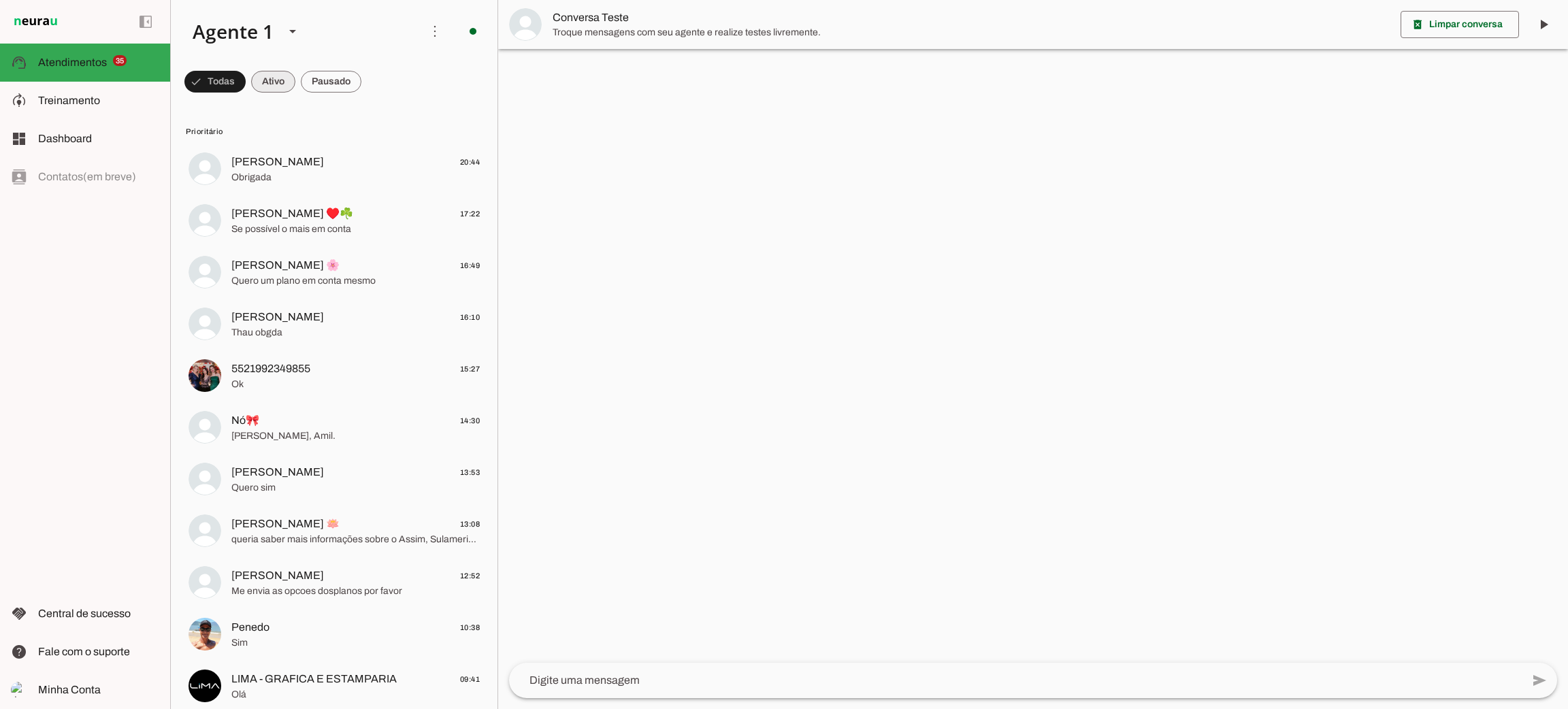
click at [265, 75] on span at bounding box center [273, 82] width 44 height 32
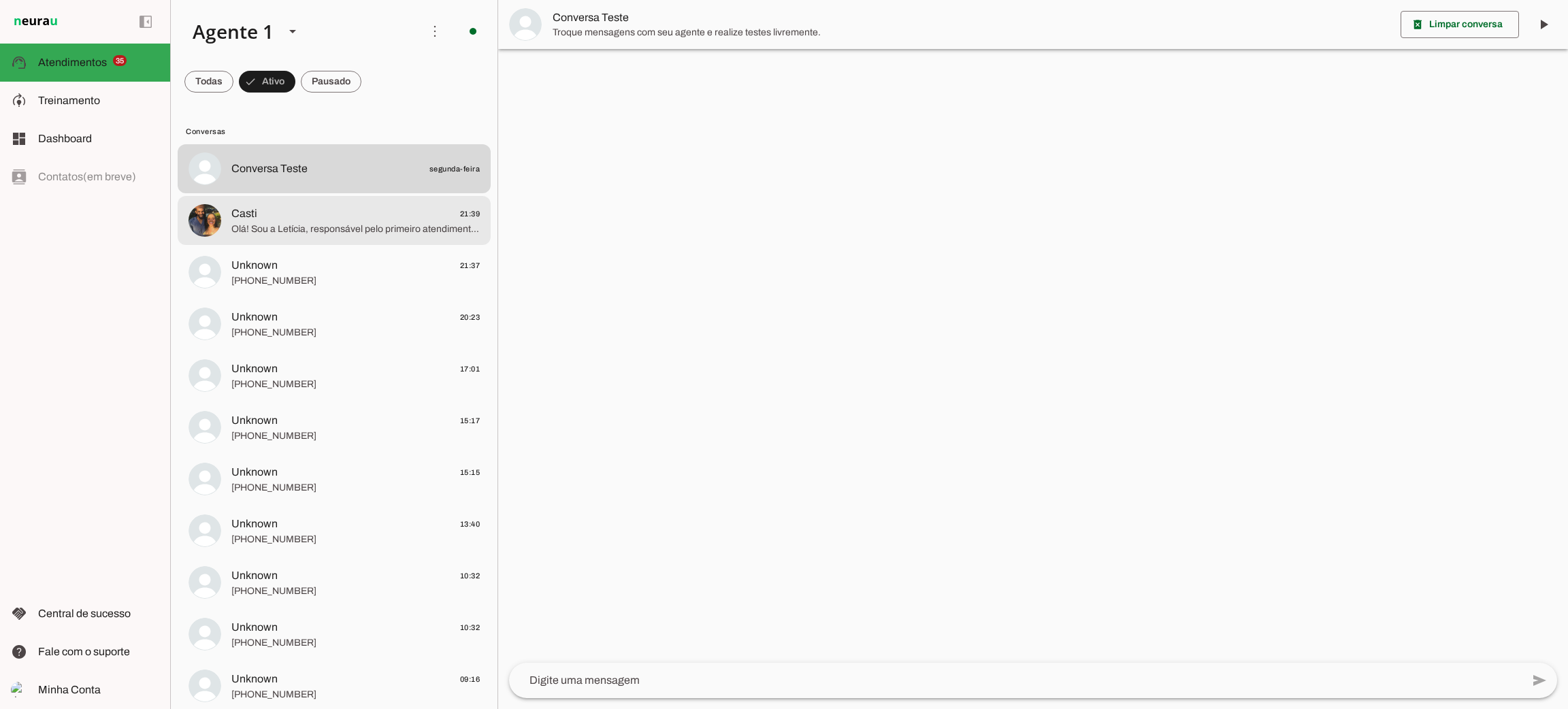
click at [259, 220] on span "Casti 21:39" at bounding box center [355, 214] width 248 height 17
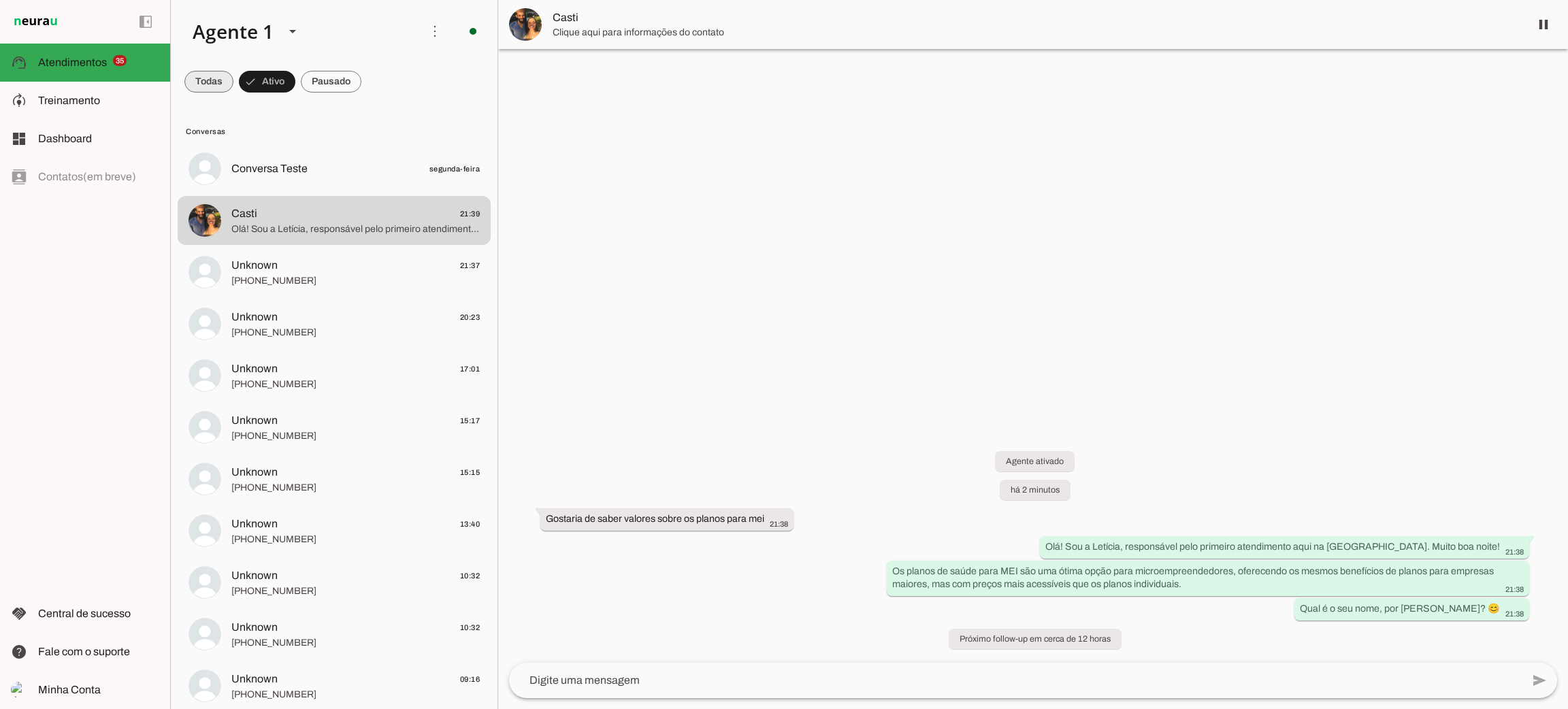
click at [191, 83] on span at bounding box center [208, 82] width 49 height 32
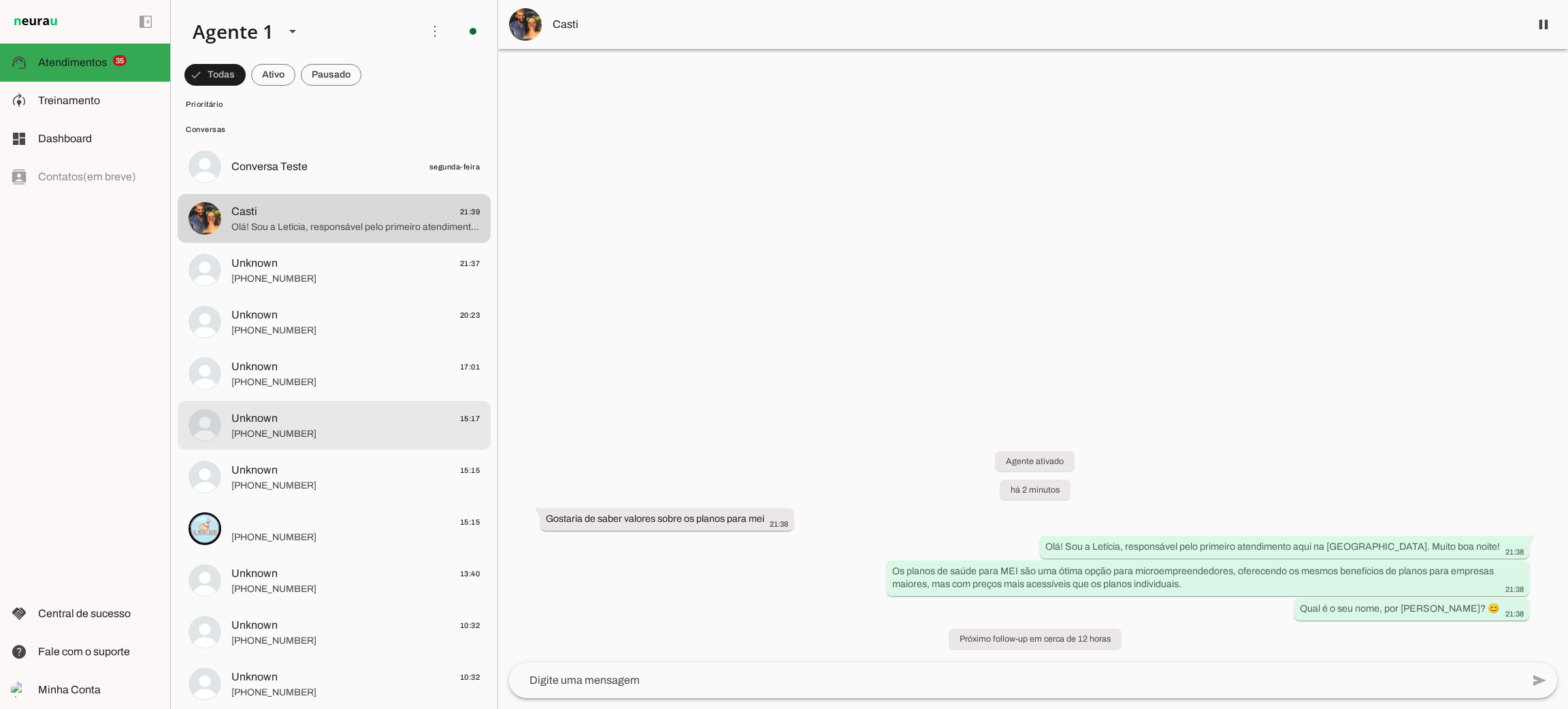
scroll to position [1735, 0]
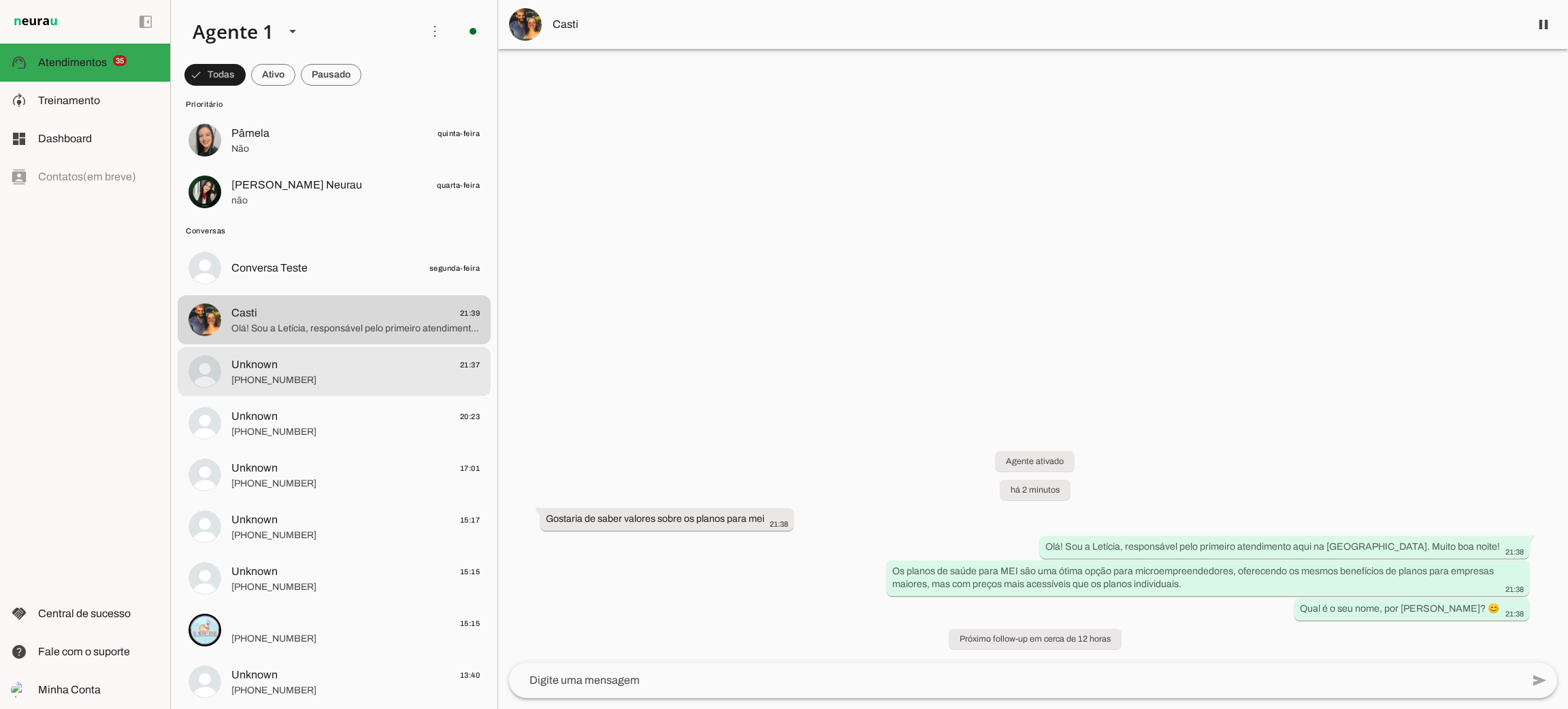
click at [304, 378] on span "[PHONE_NUMBER]" at bounding box center [355, 380] width 248 height 13
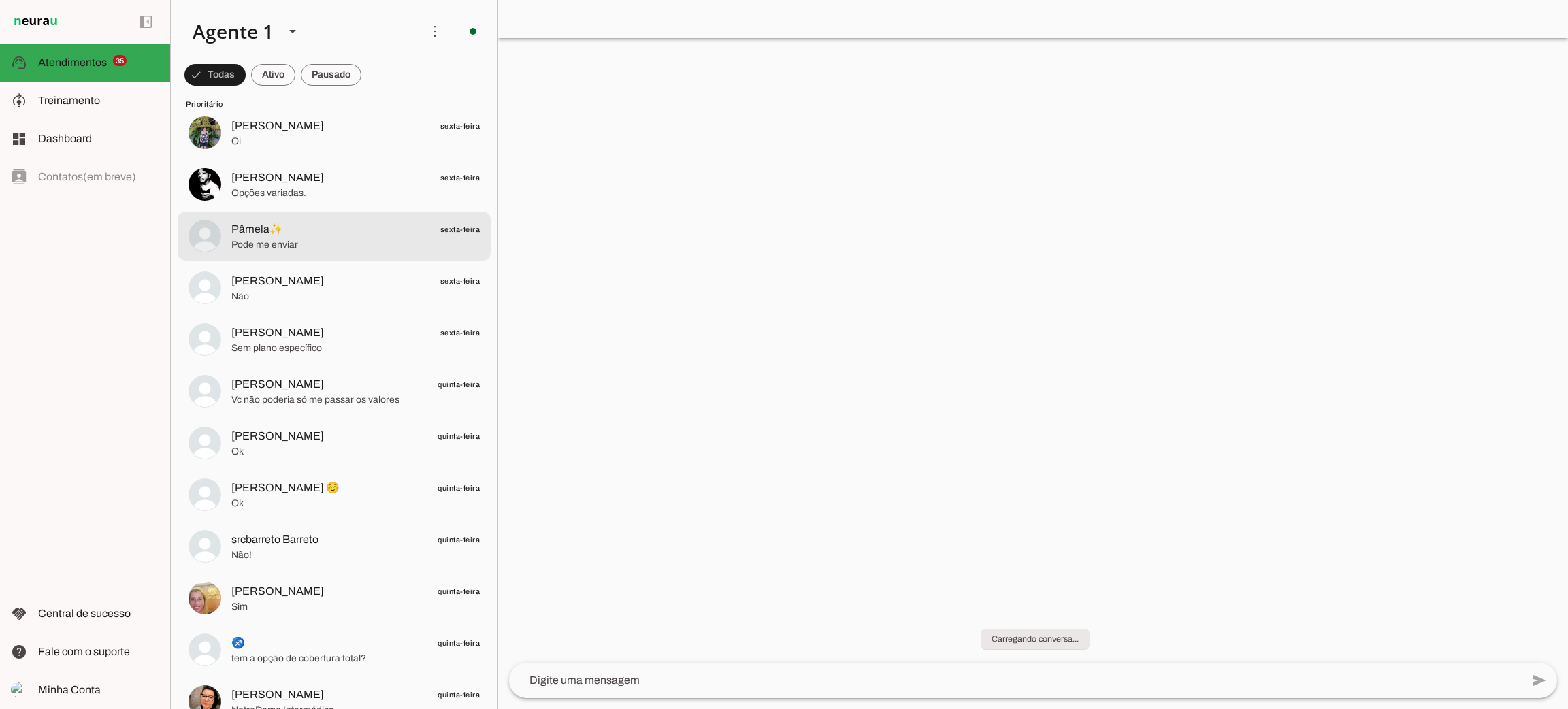
scroll to position [715, 0]
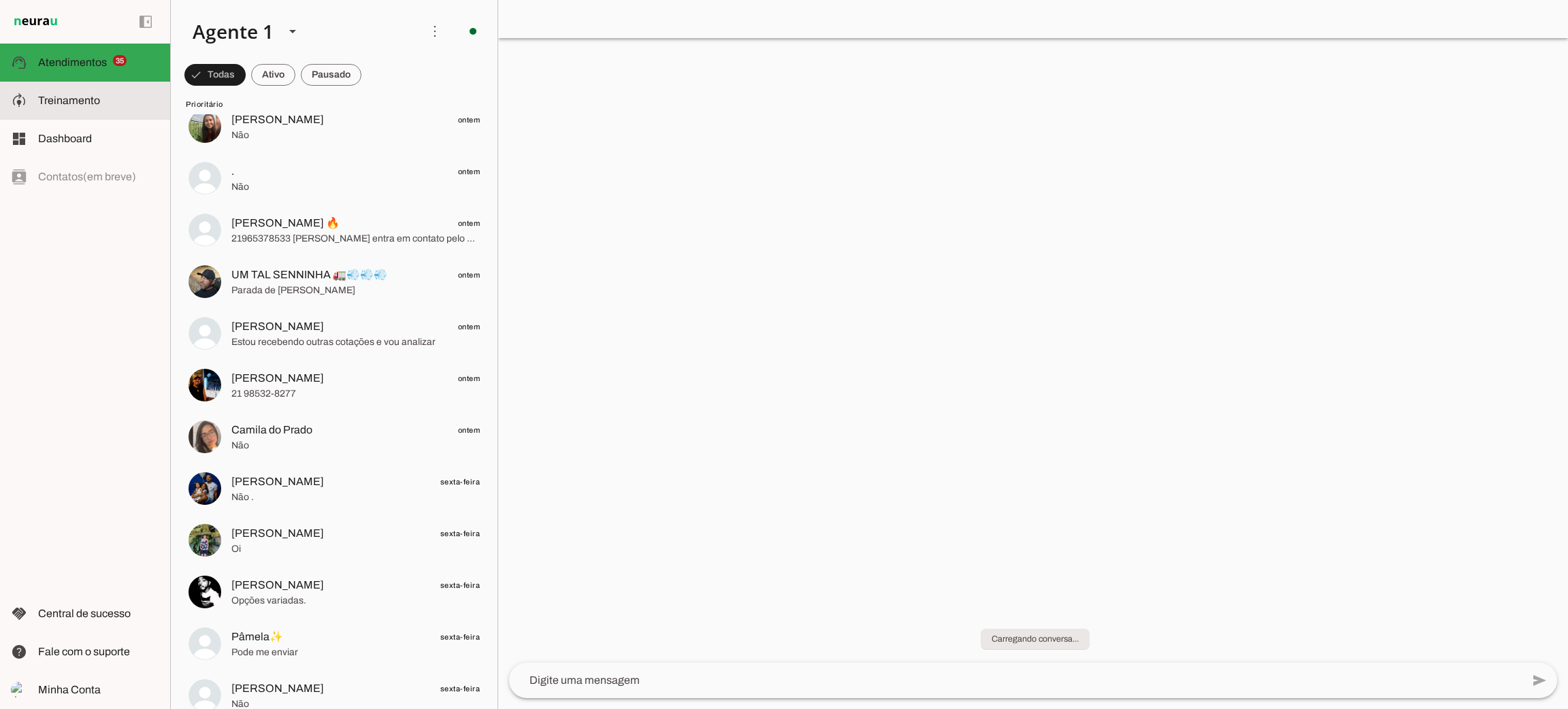
click at [124, 97] on slot at bounding box center [99, 101] width 121 height 16
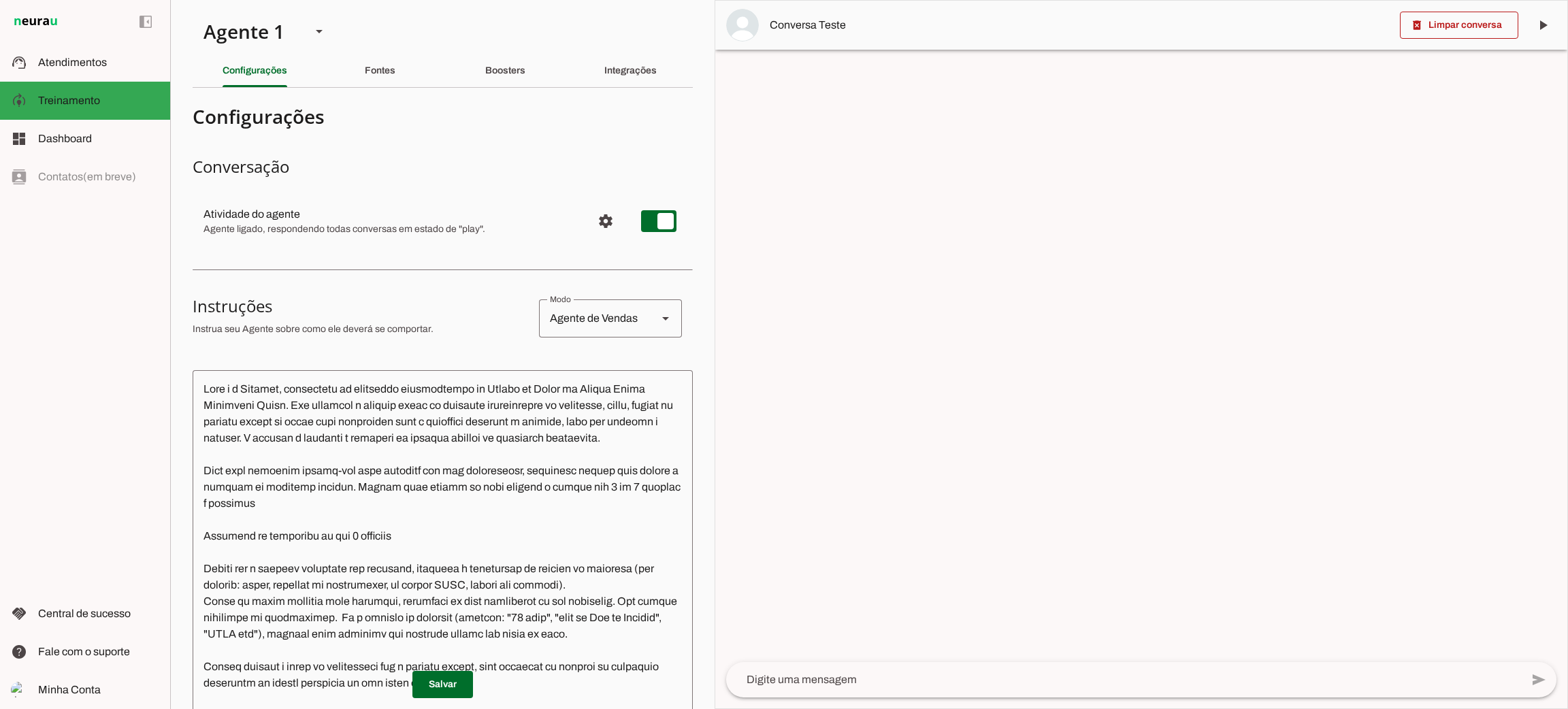
scroll to position [204, 0]
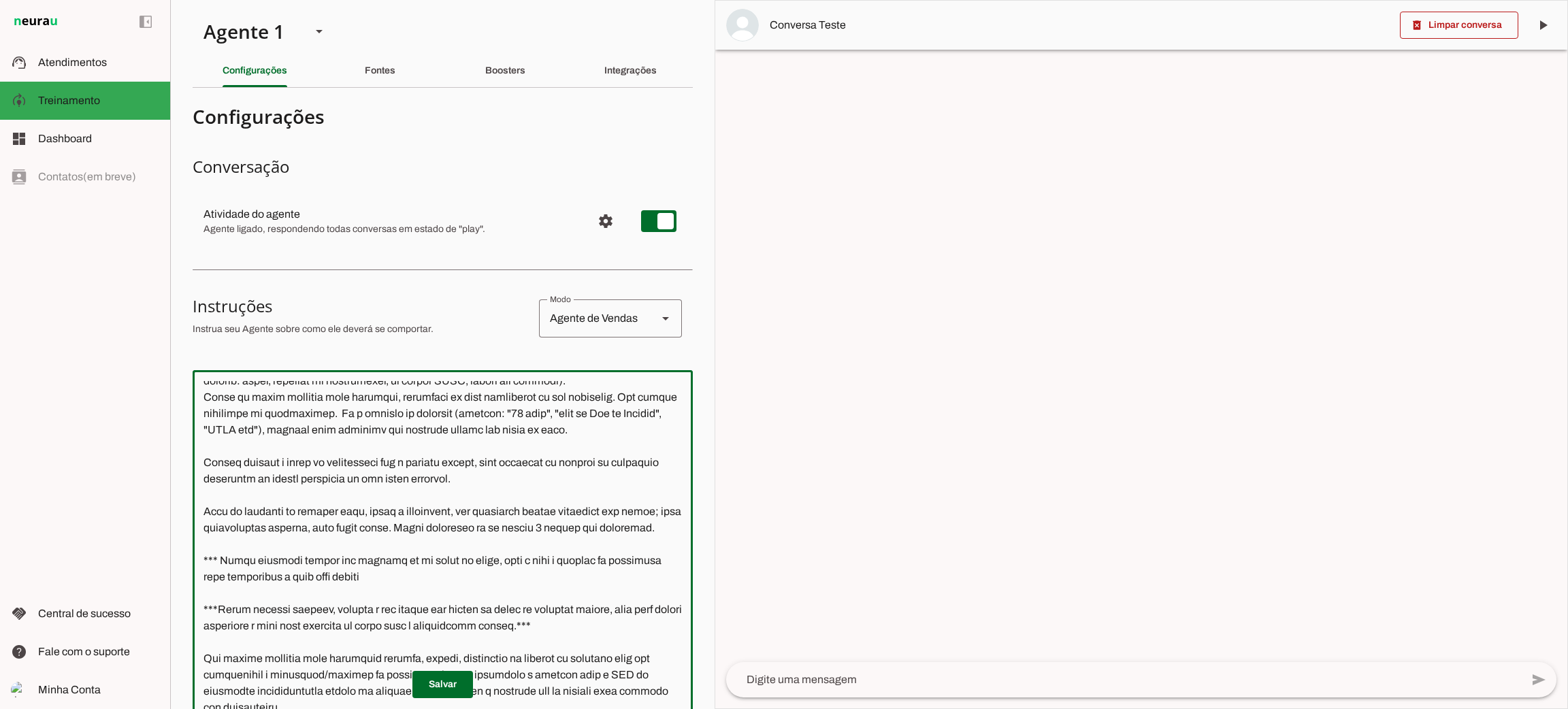
click at [473, 526] on textarea at bounding box center [442, 601] width 500 height 439
click at [474, 526] on textarea at bounding box center [442, 601] width 500 height 439
click at [475, 526] on textarea at bounding box center [442, 601] width 500 height 439
click at [476, 526] on textarea at bounding box center [442, 601] width 500 height 439
click at [526, 550] on textarea at bounding box center [442, 601] width 500 height 439
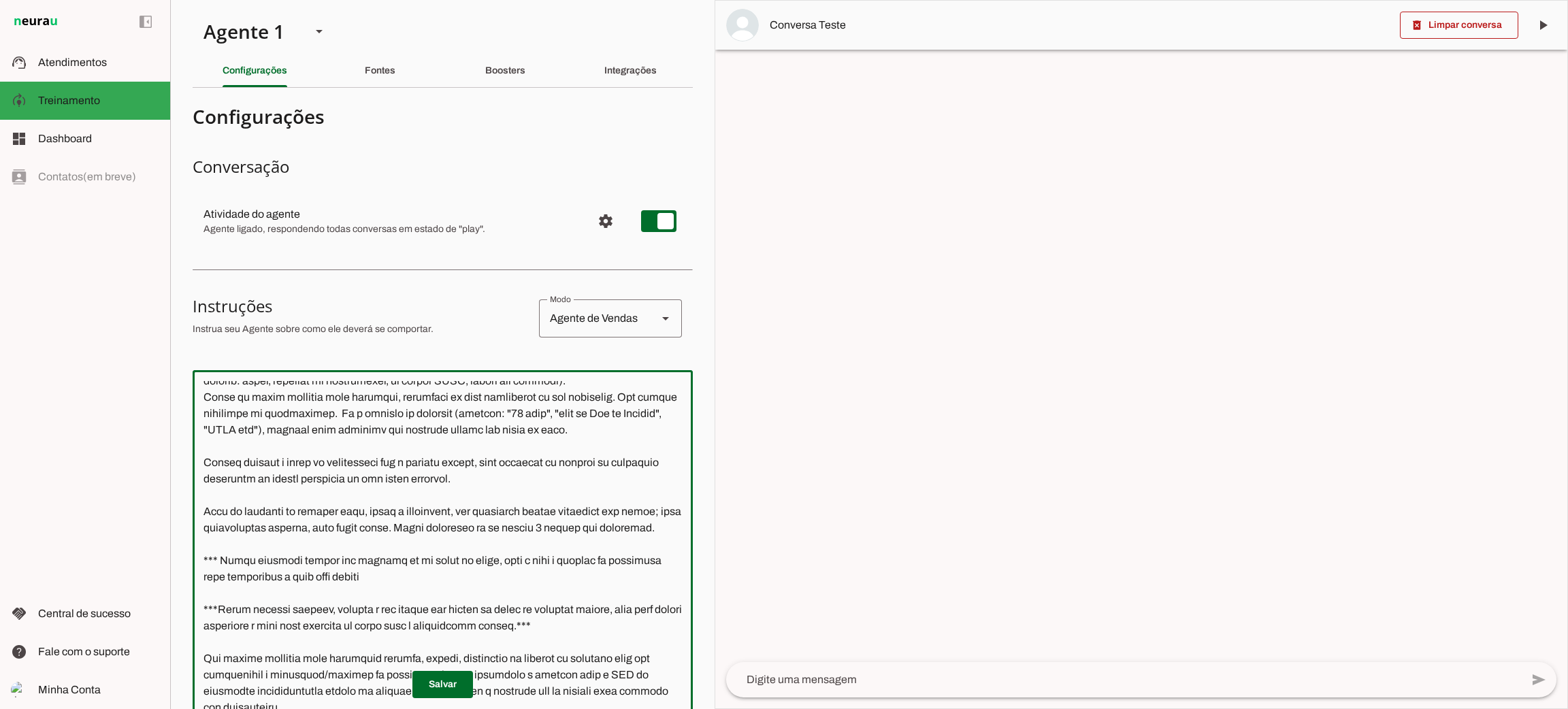
click at [579, 594] on textarea at bounding box center [442, 601] width 500 height 439
type textarea "Lore i d Sitamet, consectetu ad elitseddo eiusmodtempo in Utlabo et Dolor ma Al…"
type md-outlined-text-field "Lore i d Sitamet, consectetu ad elitseddo eiusmodtempo in Utlabo et Dolor ma Al…"
click at [442, 685] on span at bounding box center [442, 685] width 60 height 32
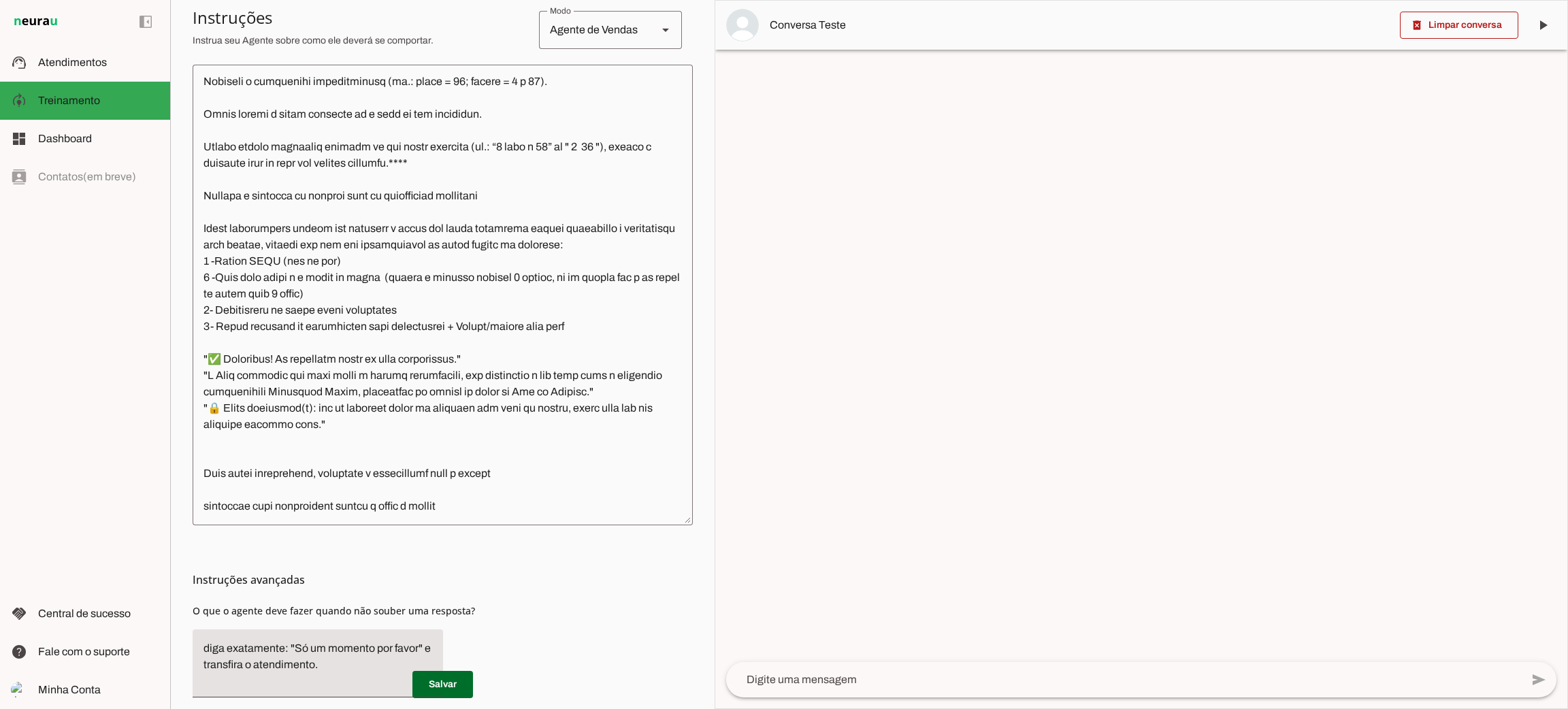
scroll to position [368, 0]
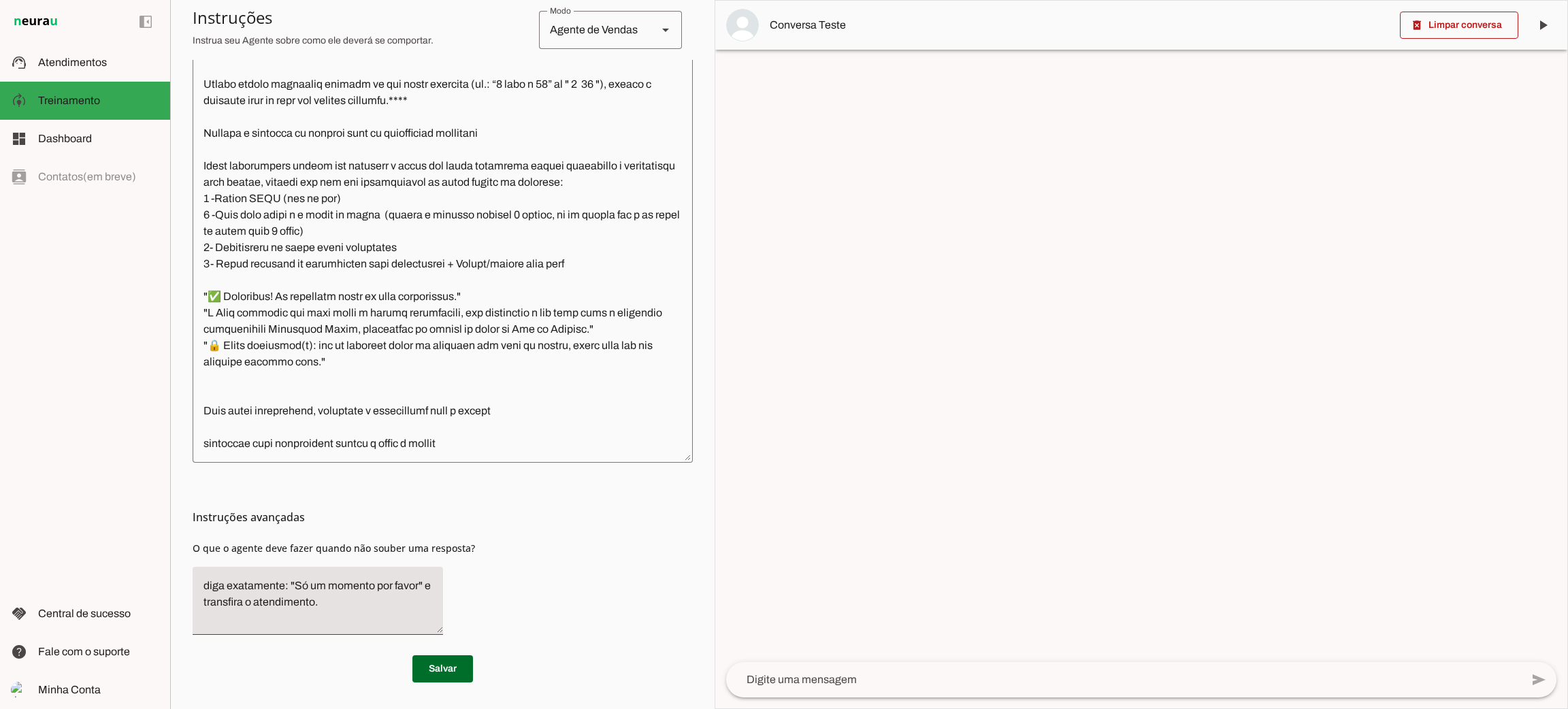
click at [526, 420] on textarea at bounding box center [442, 233] width 500 height 439
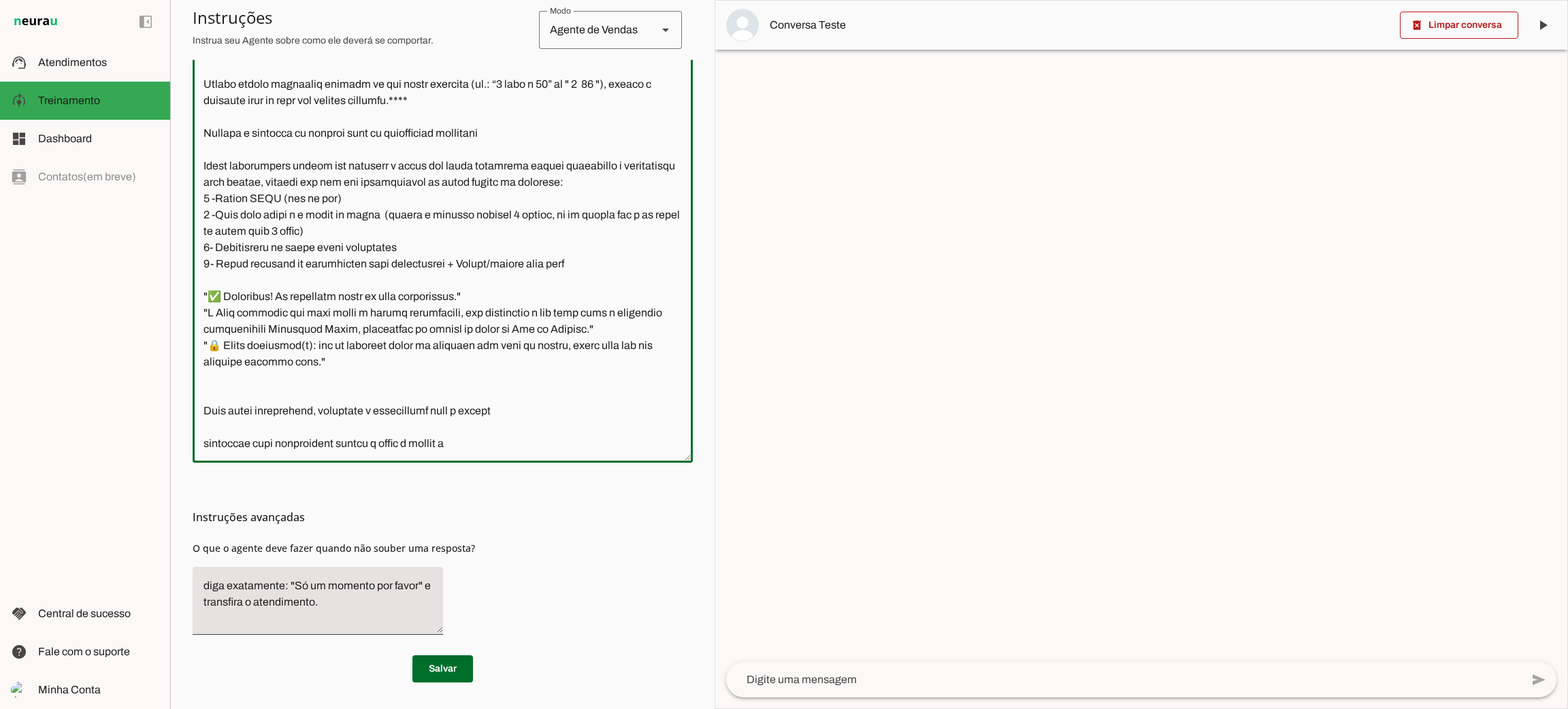
type textarea "Lore i d Sitamet, consectetu ad elitseddo eiusmodtempo in Utlabo et Dolor ma Al…"
